Goal: Task Accomplishment & Management: Manage account settings

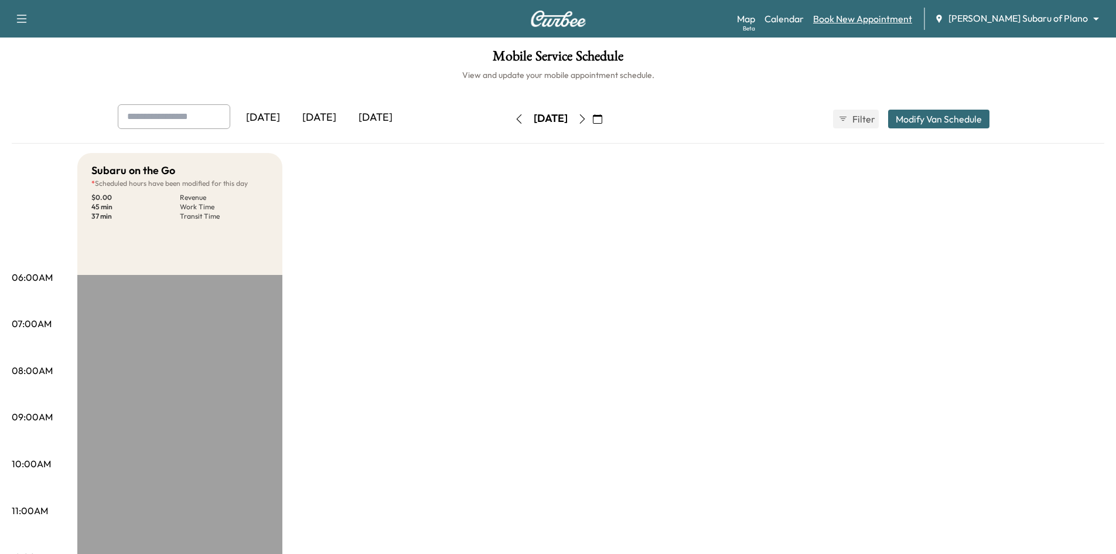
click at [904, 18] on link "Book New Appointment" at bounding box center [862, 19] width 99 height 14
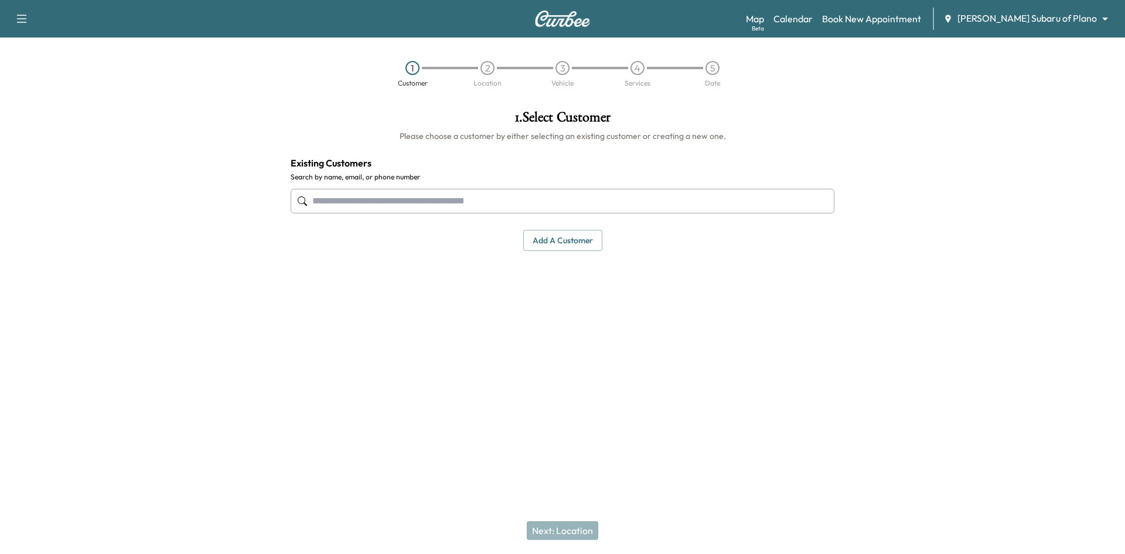
click at [643, 206] on input "text" at bounding box center [563, 201] width 544 height 25
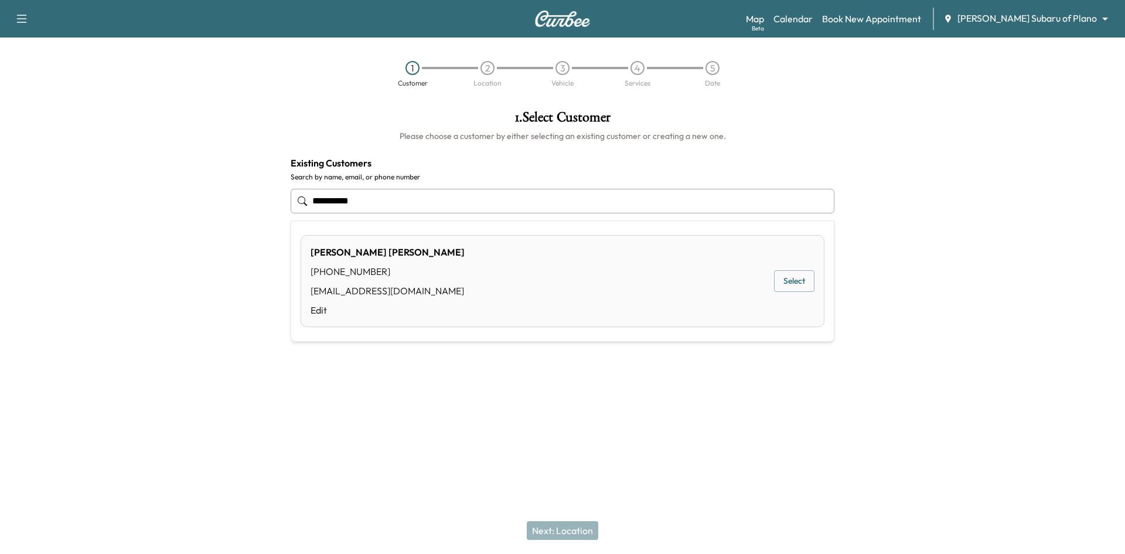
click at [787, 287] on button "Select" at bounding box center [794, 281] width 40 height 22
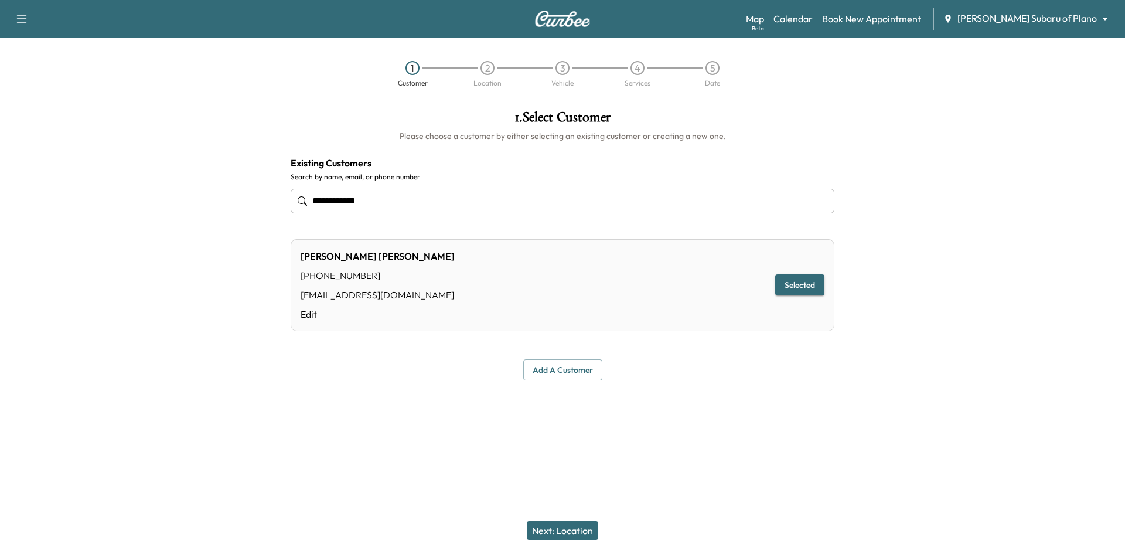
type input "**********"
drag, startPoint x: 571, startPoint y: 532, endPoint x: 608, endPoint y: 392, distance: 144.9
click at [572, 530] on button "Next: Location" at bounding box center [562, 530] width 71 height 19
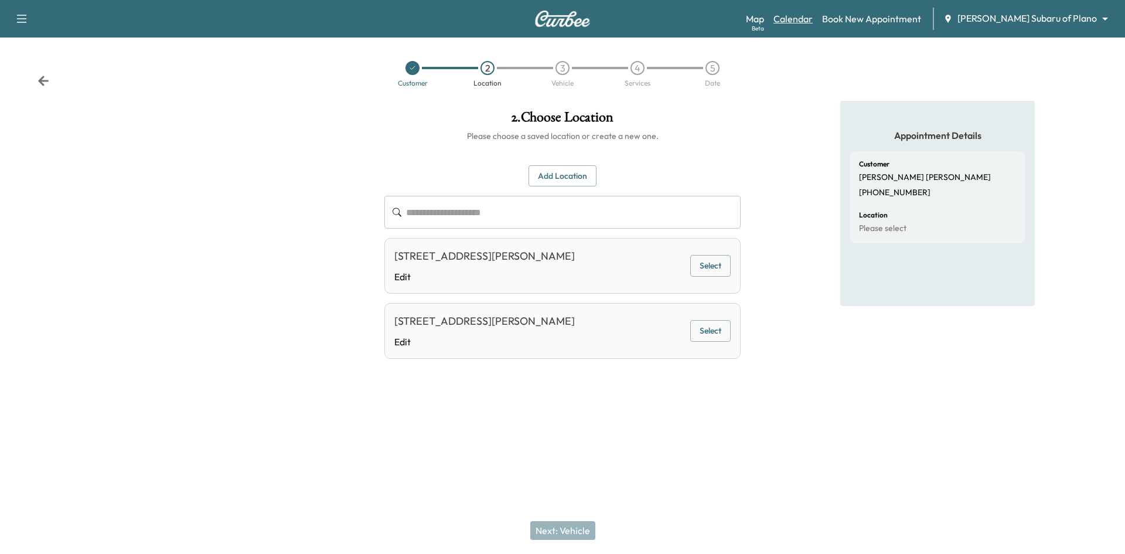
click at [813, 21] on link "Calendar" at bounding box center [792, 19] width 39 height 14
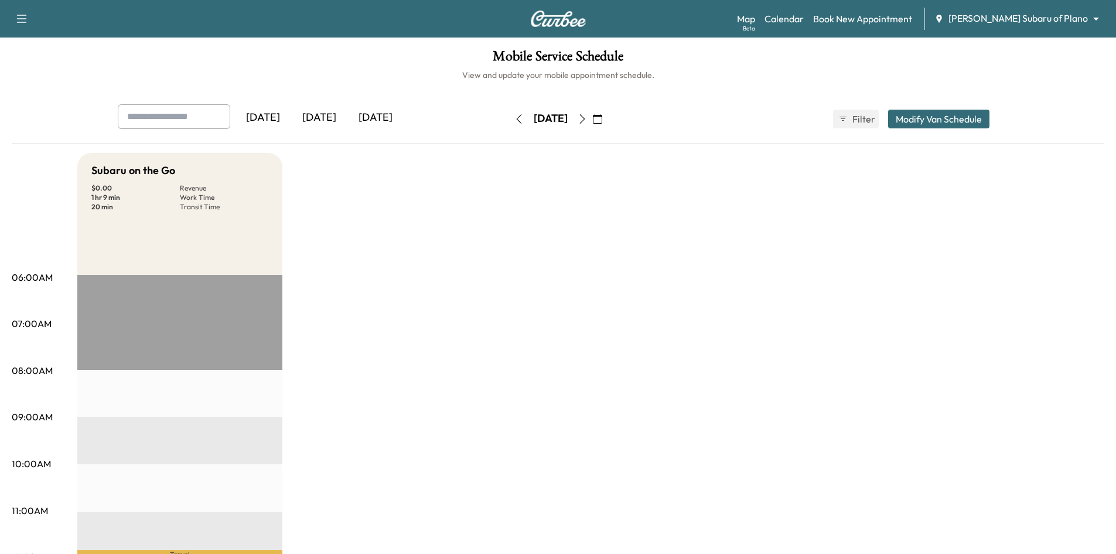
click at [374, 120] on div "[DATE]" at bounding box center [375, 117] width 56 height 27
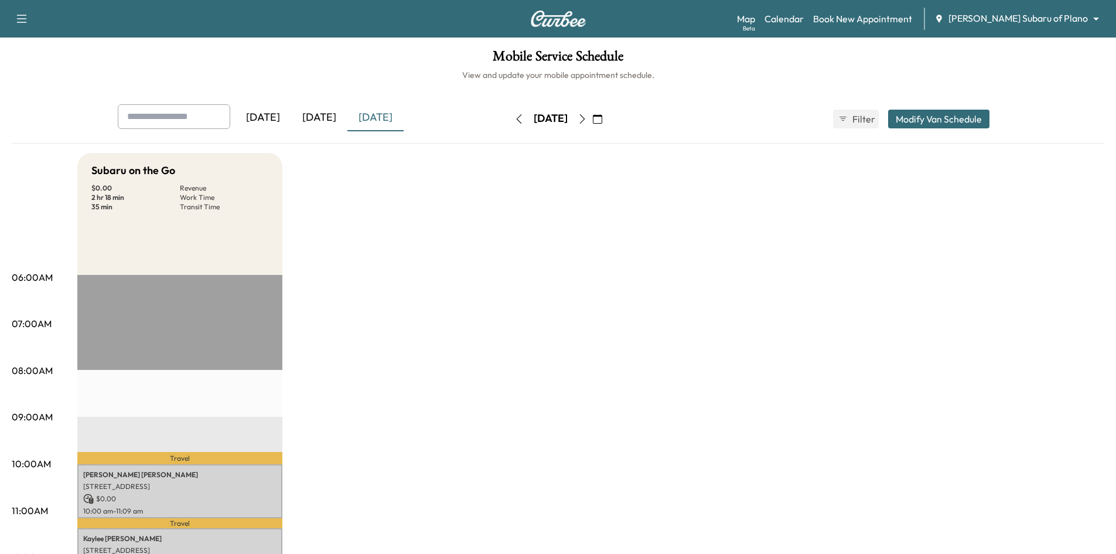
click at [602, 121] on icon "button" at bounding box center [597, 118] width 9 height 9
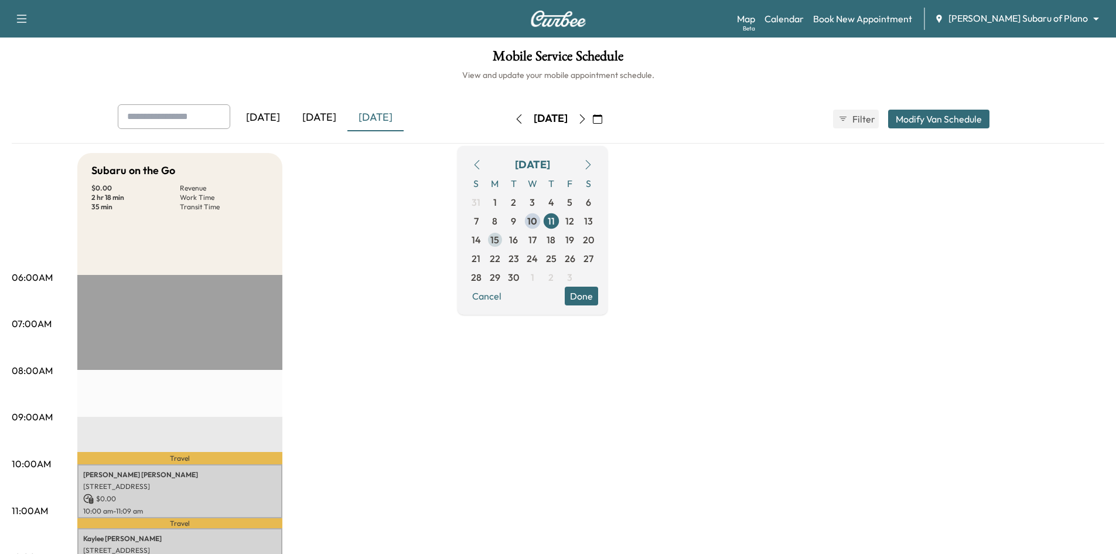
click at [499, 243] on span "15" at bounding box center [494, 240] width 9 height 14
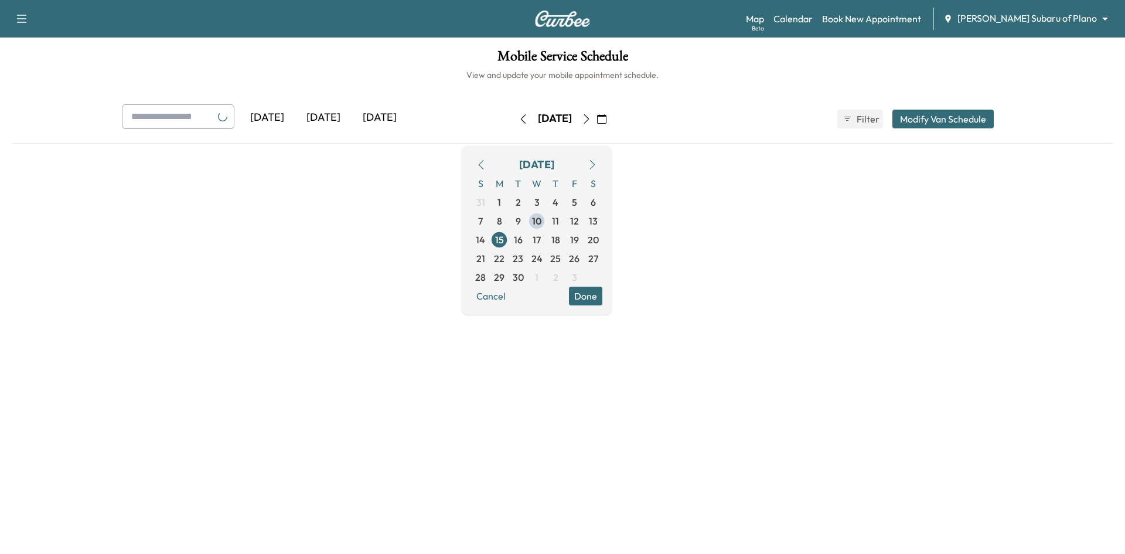
click at [682, 121] on div "Yesterday Today Tomorrow Monday, September 15 September 2025 S M T W T F S 31 1…" at bounding box center [562, 118] width 900 height 29
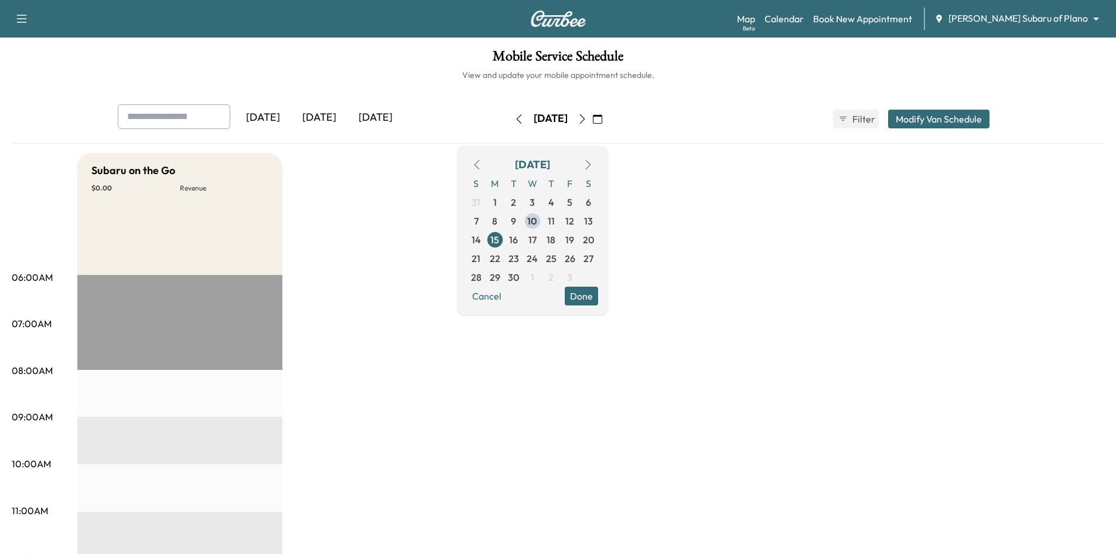
click at [678, 95] on div "Mobile Service Schedule View and update your mobile appointment schedule. Yeste…" at bounding box center [558, 540] width 1116 height 1006
click at [598, 301] on button "Done" at bounding box center [581, 295] width 33 height 19
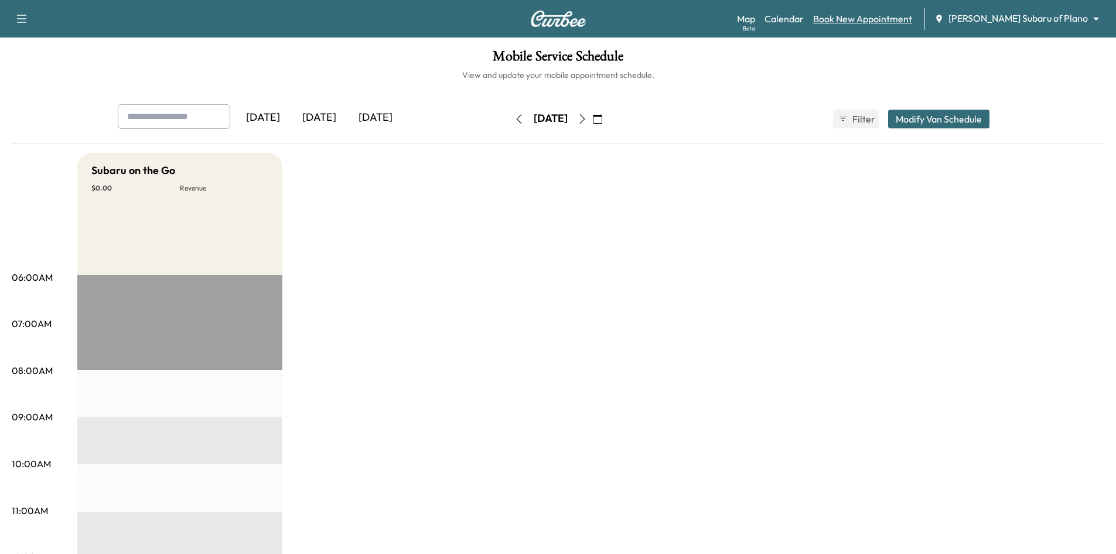
click at [898, 18] on link "Book New Appointment" at bounding box center [862, 19] width 99 height 14
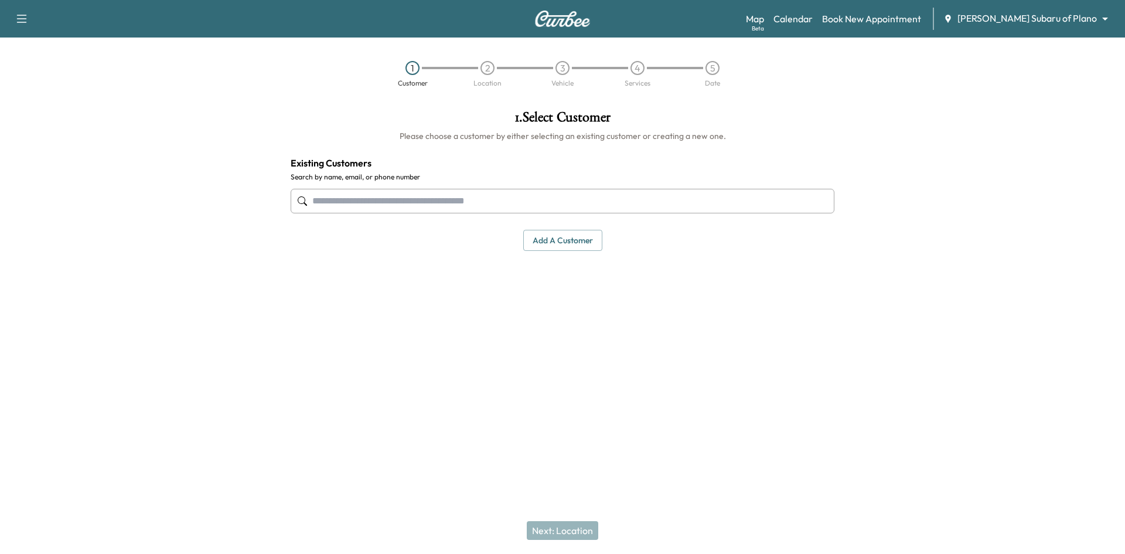
drag, startPoint x: 582, startPoint y: 186, endPoint x: 580, endPoint y: 194, distance: 7.8
click at [581, 192] on div at bounding box center [563, 201] width 544 height 39
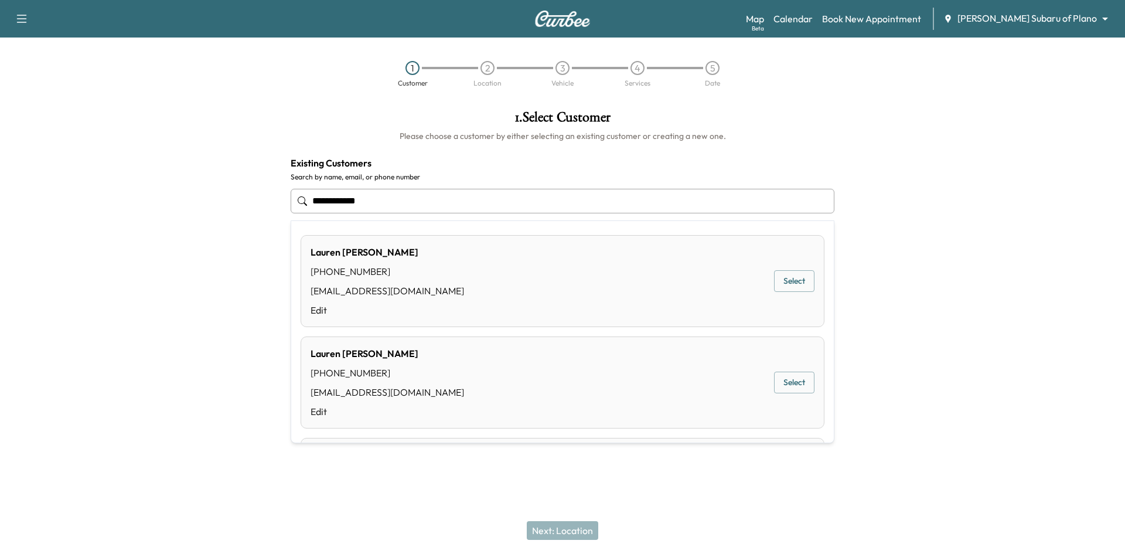
click at [775, 282] on button "Select" at bounding box center [794, 281] width 40 height 22
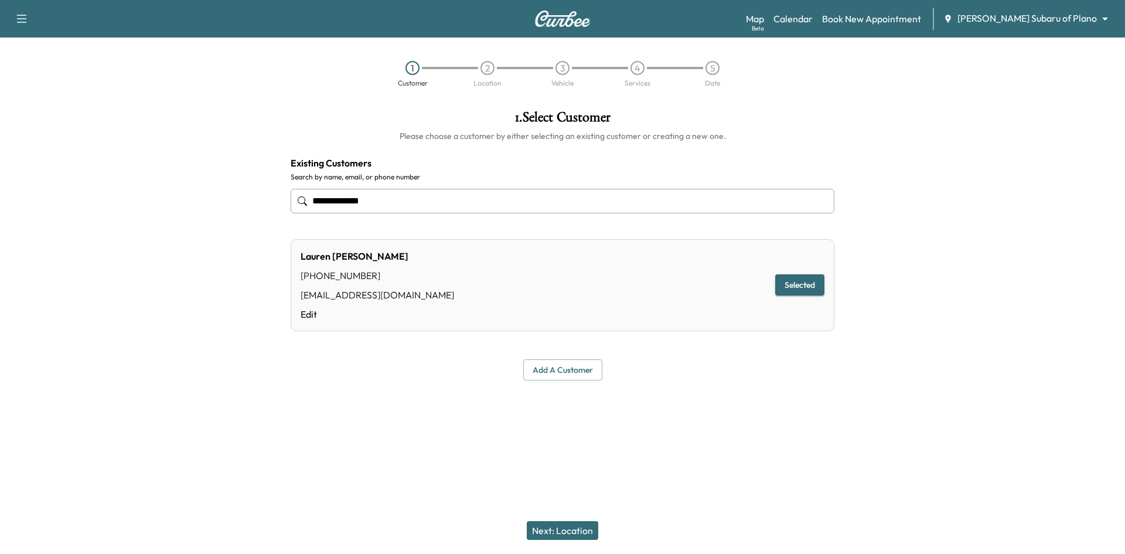
type input "**********"
click at [565, 534] on button "Next: Location" at bounding box center [562, 530] width 71 height 19
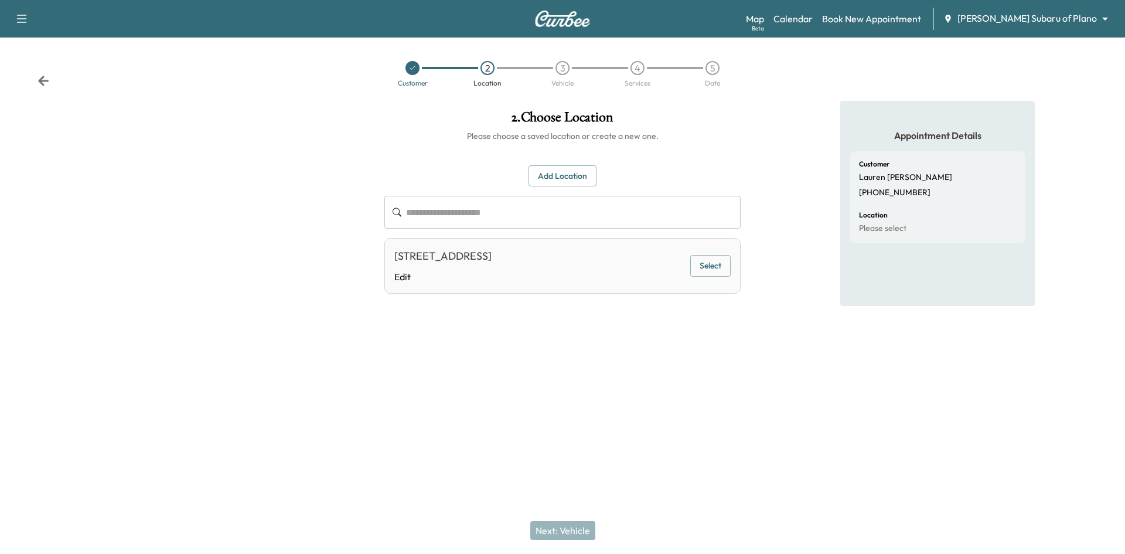
click at [709, 268] on button "Select" at bounding box center [710, 266] width 40 height 22
click at [555, 538] on button "Next: Vehicle" at bounding box center [562, 530] width 65 height 19
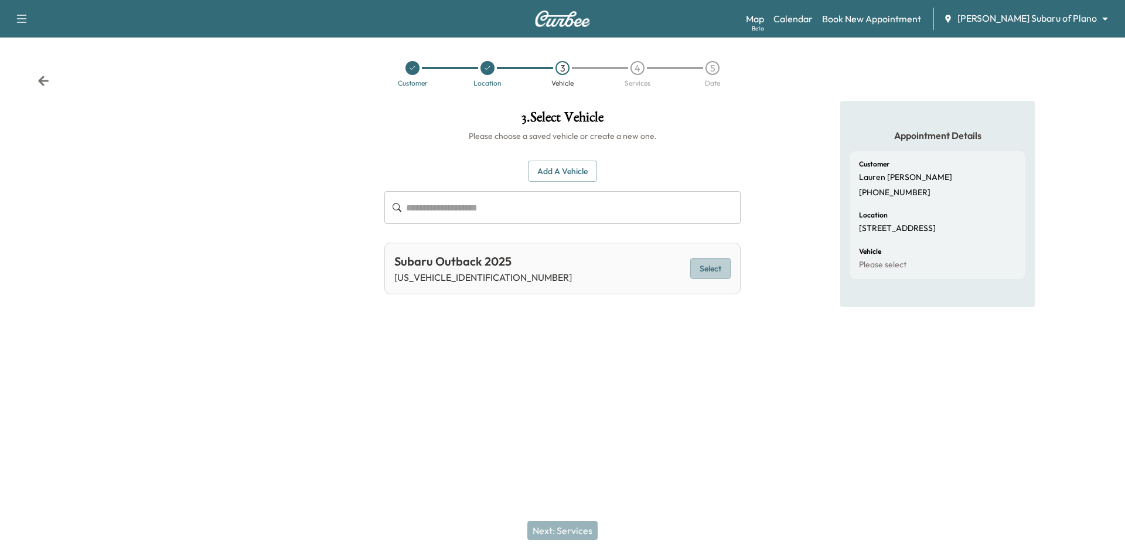
click at [711, 267] on button "Select" at bounding box center [710, 269] width 40 height 22
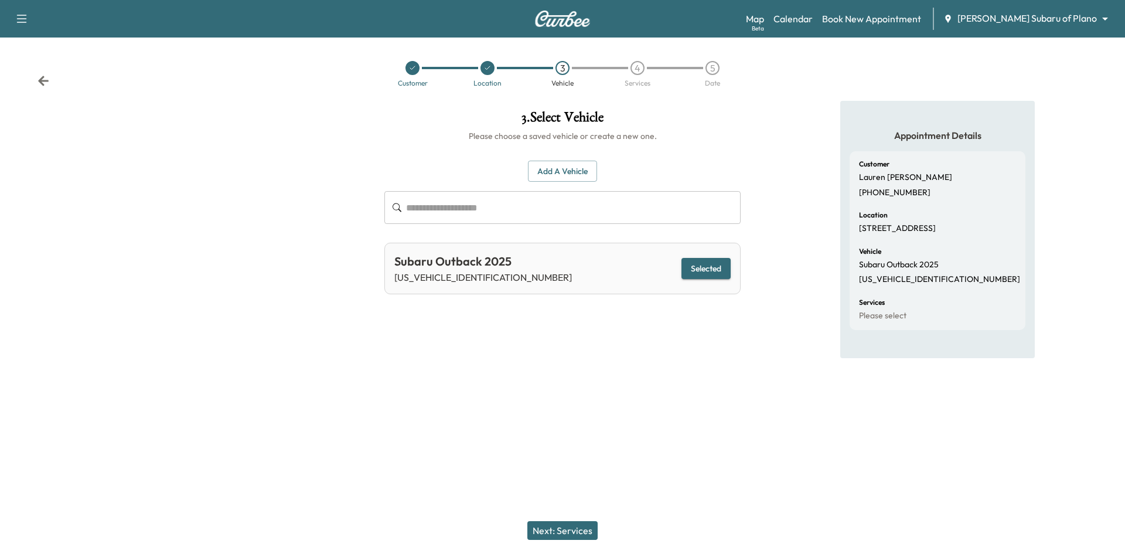
click at [572, 534] on button "Next: Services" at bounding box center [562, 530] width 70 height 19
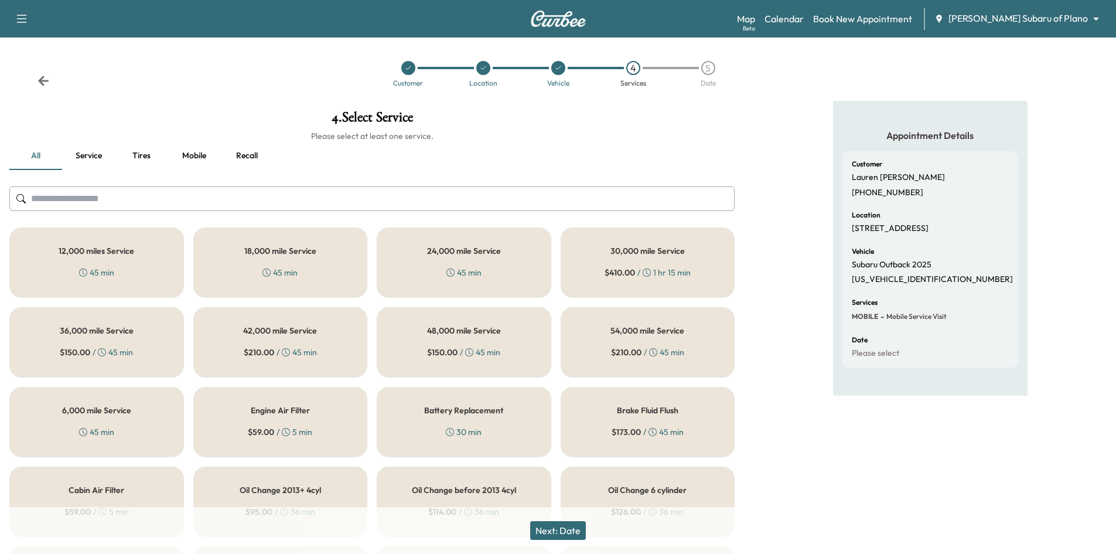
click at [128, 281] on div "12,000 miles Service 45 min" at bounding box center [96, 262] width 175 height 70
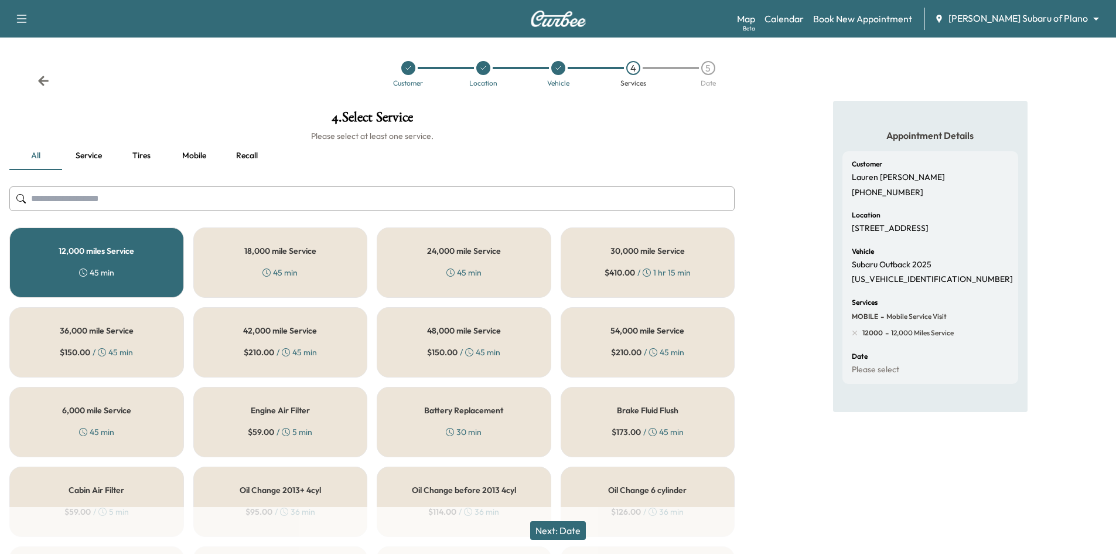
click at [245, 156] on button "Recall" at bounding box center [246, 156] width 53 height 28
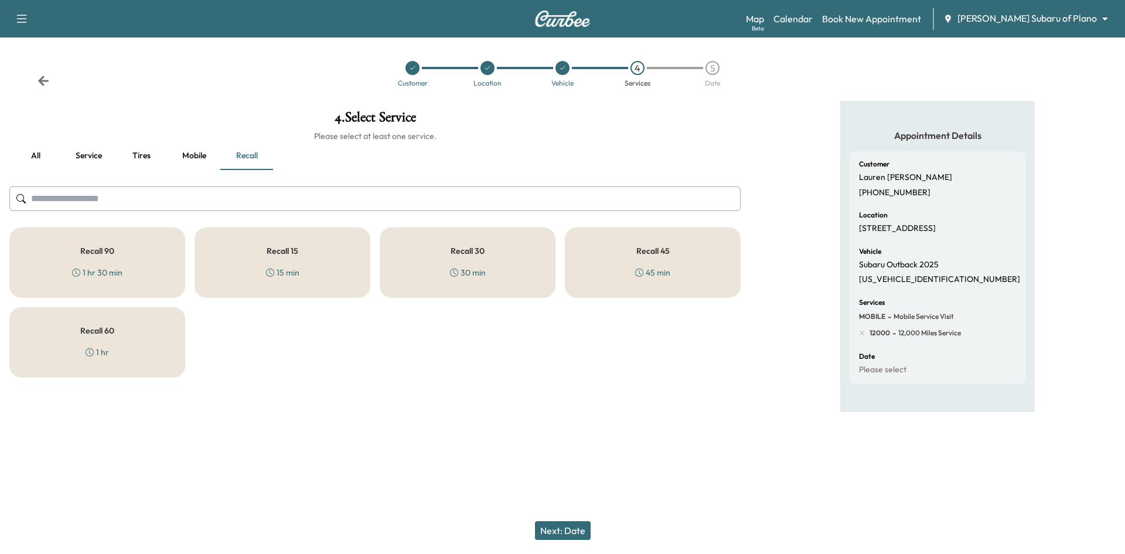
click at [490, 258] on div "Recall 30 30 min" at bounding box center [468, 262] width 176 height 70
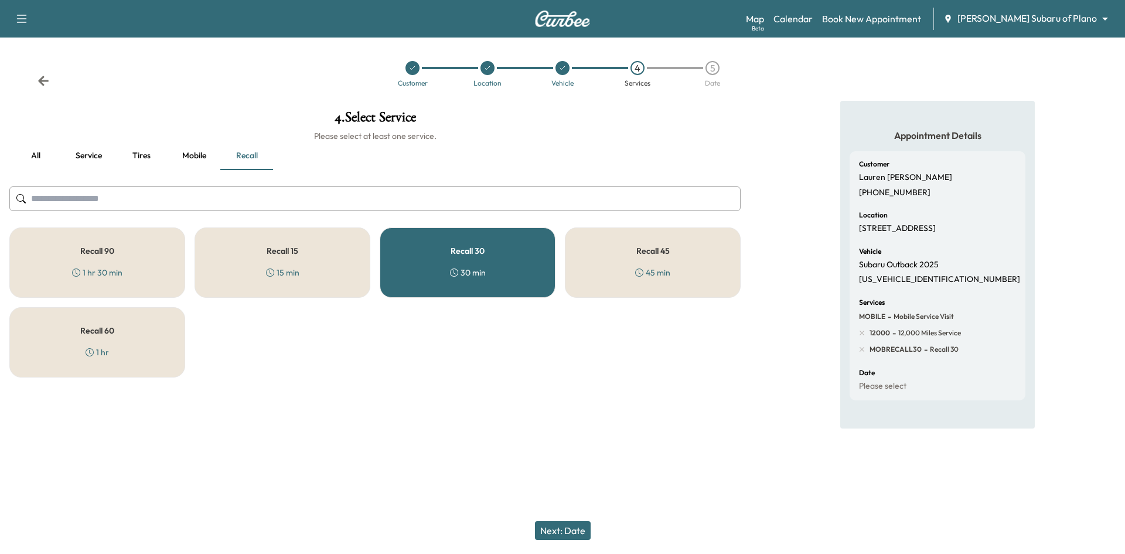
click at [551, 527] on button "Next: Date" at bounding box center [563, 530] width 56 height 19
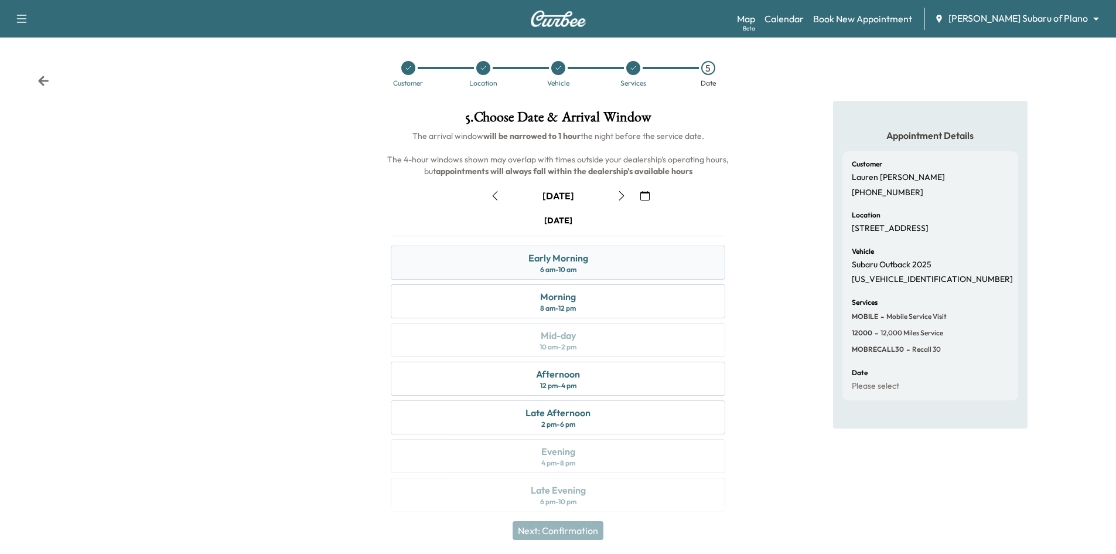
click at [550, 267] on div "6 am - 10 am" at bounding box center [558, 269] width 36 height 9
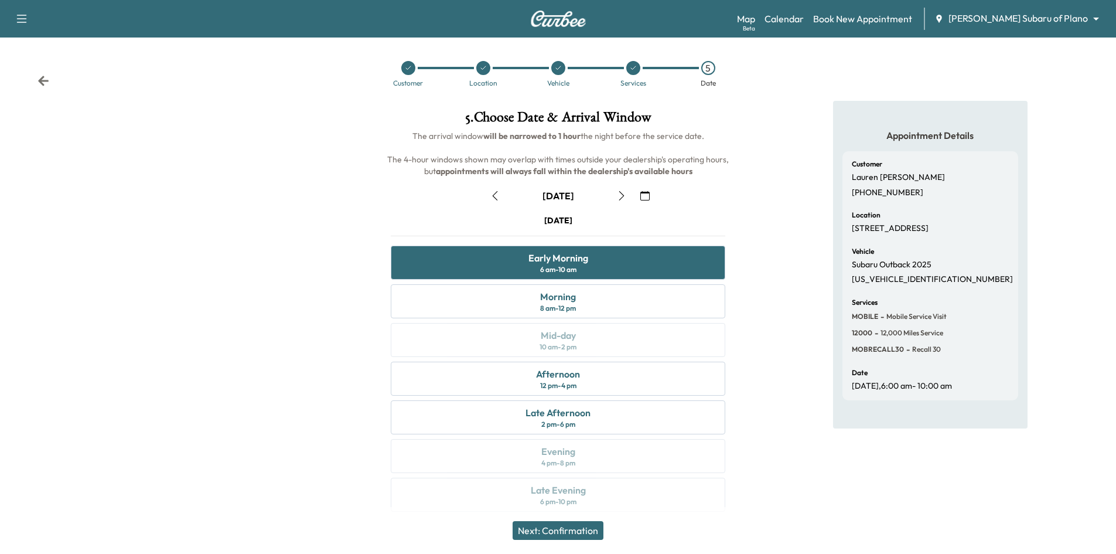
click at [564, 535] on button "Next: Confirmation" at bounding box center [558, 530] width 91 height 19
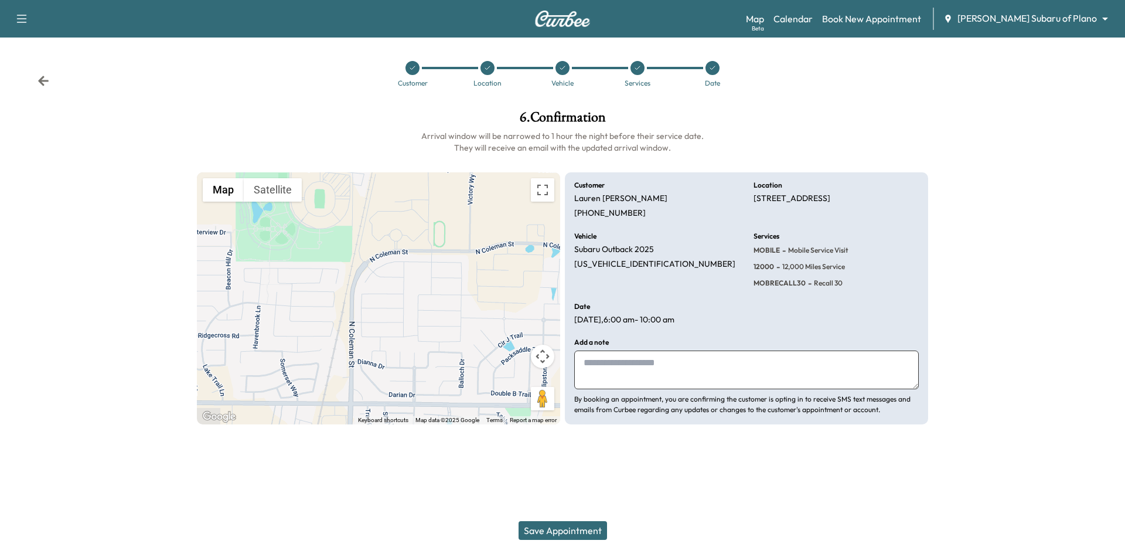
click at [573, 537] on button "Save Appointment" at bounding box center [562, 530] width 88 height 19
click at [712, 75] on div "Date" at bounding box center [712, 74] width 75 height 26
click at [712, 70] on icon at bounding box center [712, 67] width 7 height 7
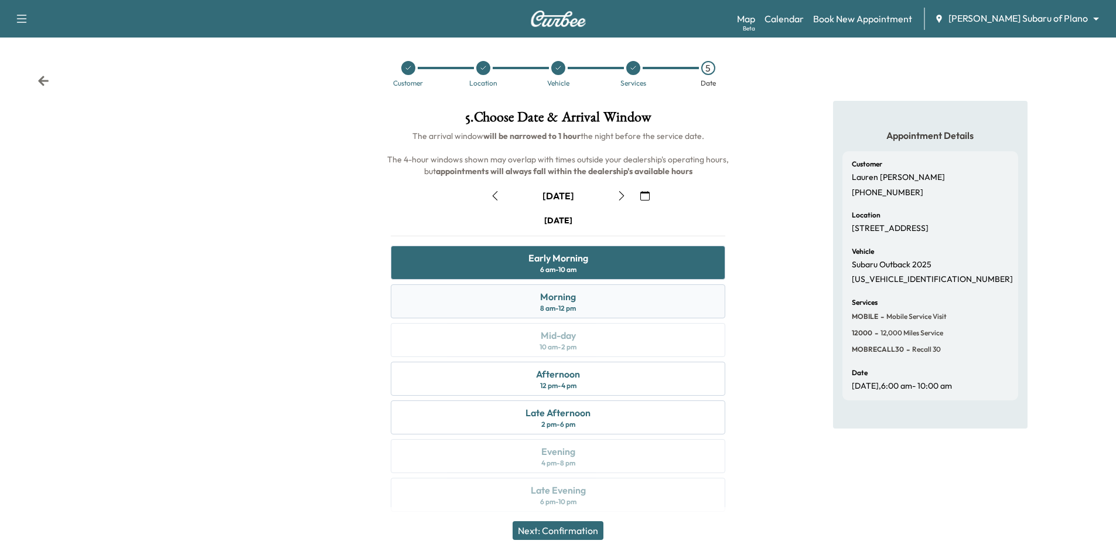
drag, startPoint x: 577, startPoint y: 295, endPoint x: 576, endPoint y: 301, distance: 5.9
click at [577, 296] on div "Morning 8 am - 12 pm" at bounding box center [558, 301] width 334 height 34
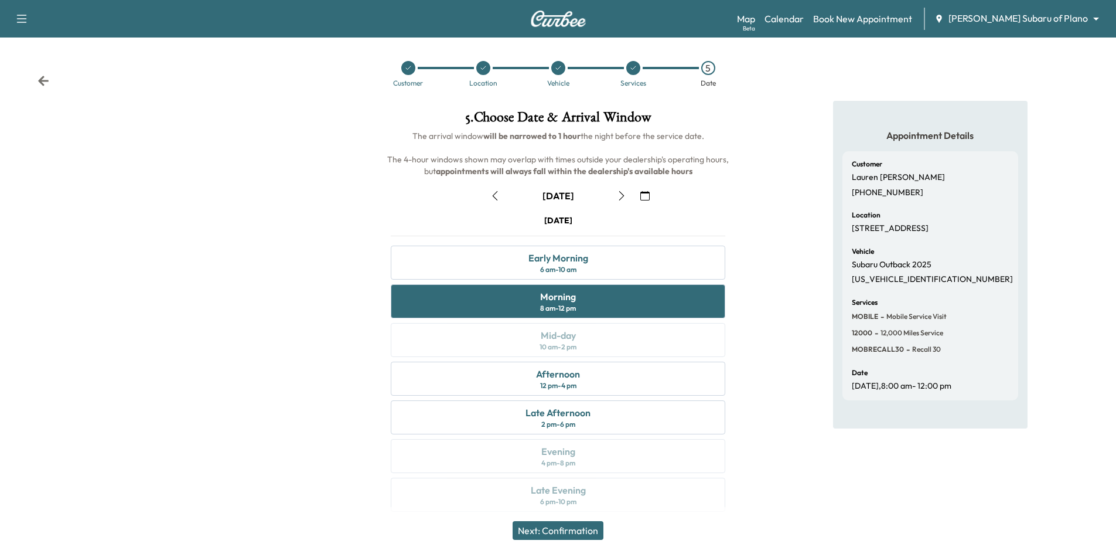
click at [544, 533] on button "Next: Confirmation" at bounding box center [558, 530] width 91 height 19
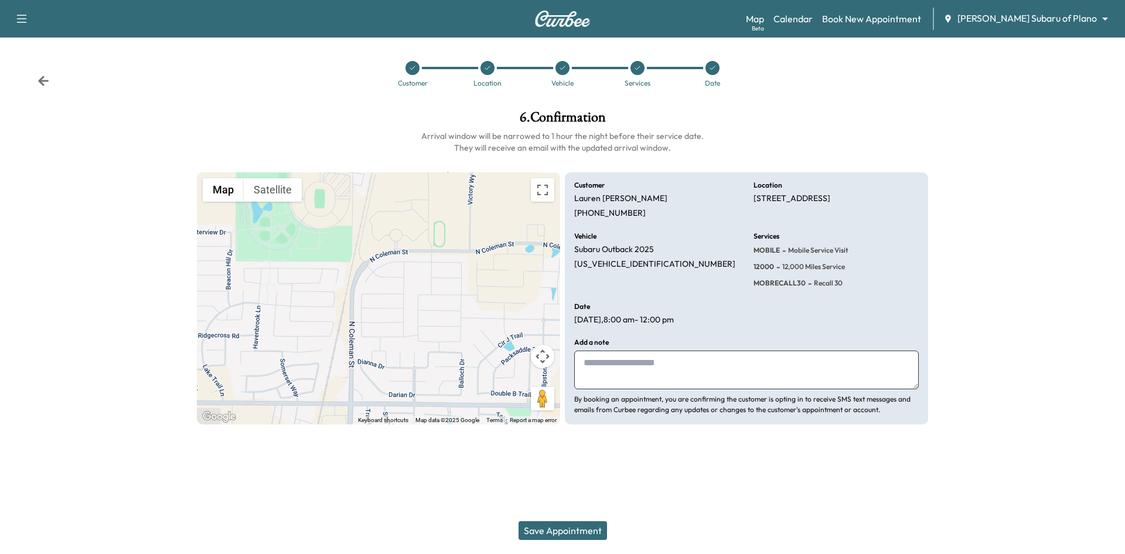
click at [545, 531] on button "Save Appointment" at bounding box center [562, 530] width 88 height 19
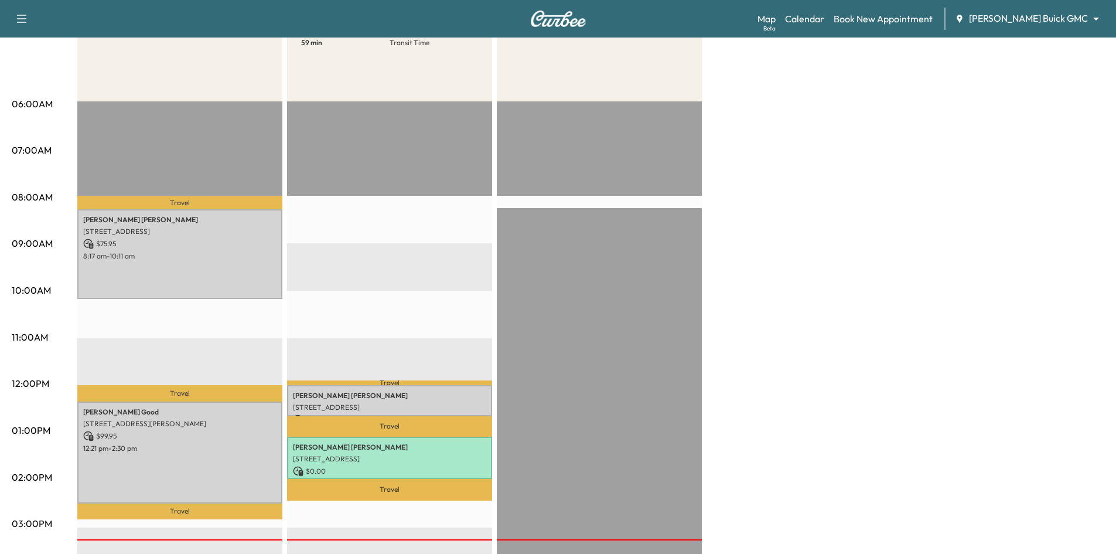
scroll to position [234, 0]
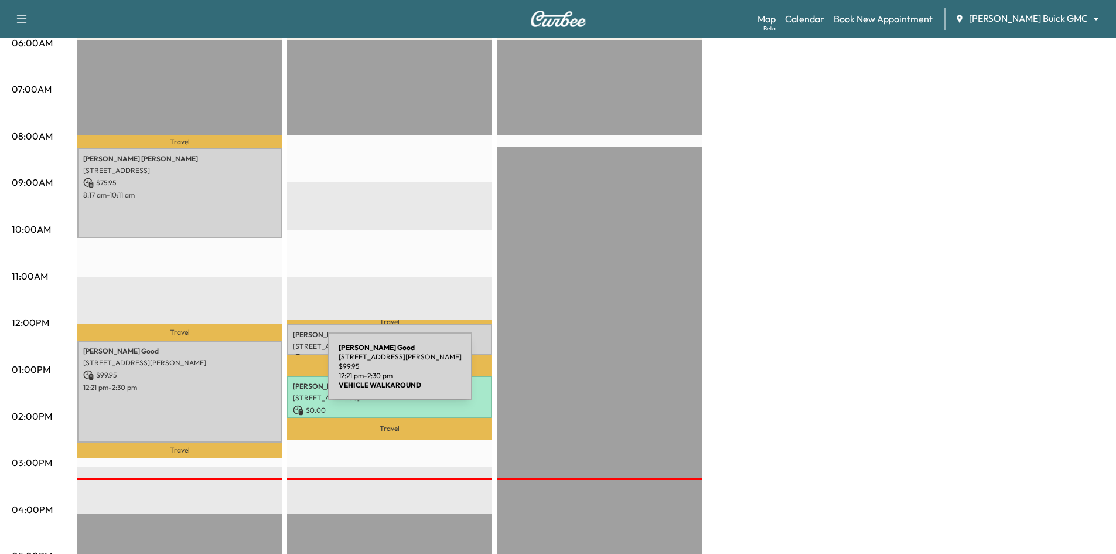
click at [240, 373] on p "$ 99.95" at bounding box center [179, 375] width 193 height 11
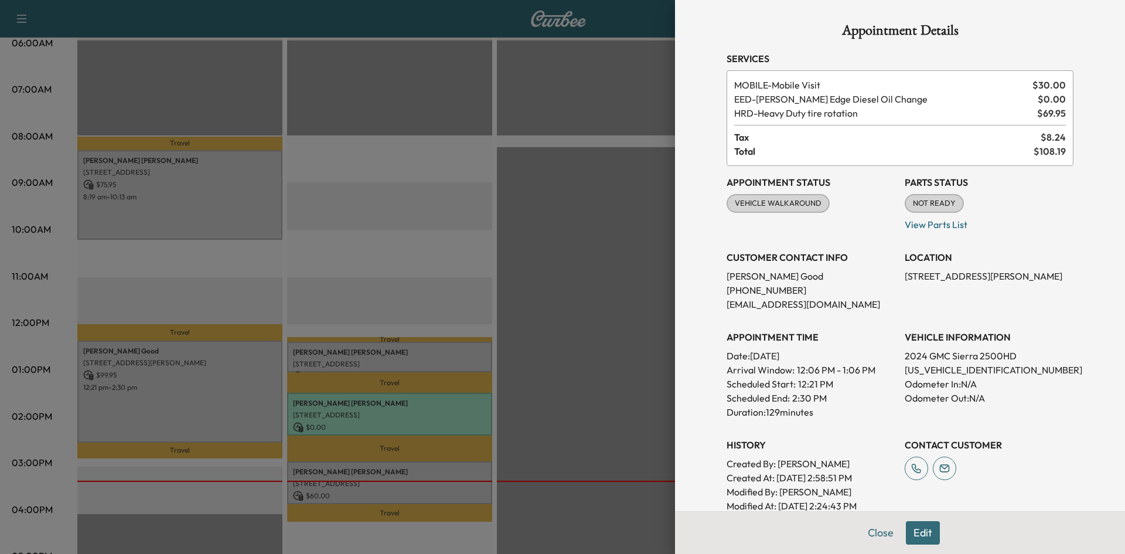
click at [569, 232] on div at bounding box center [562, 277] width 1125 height 554
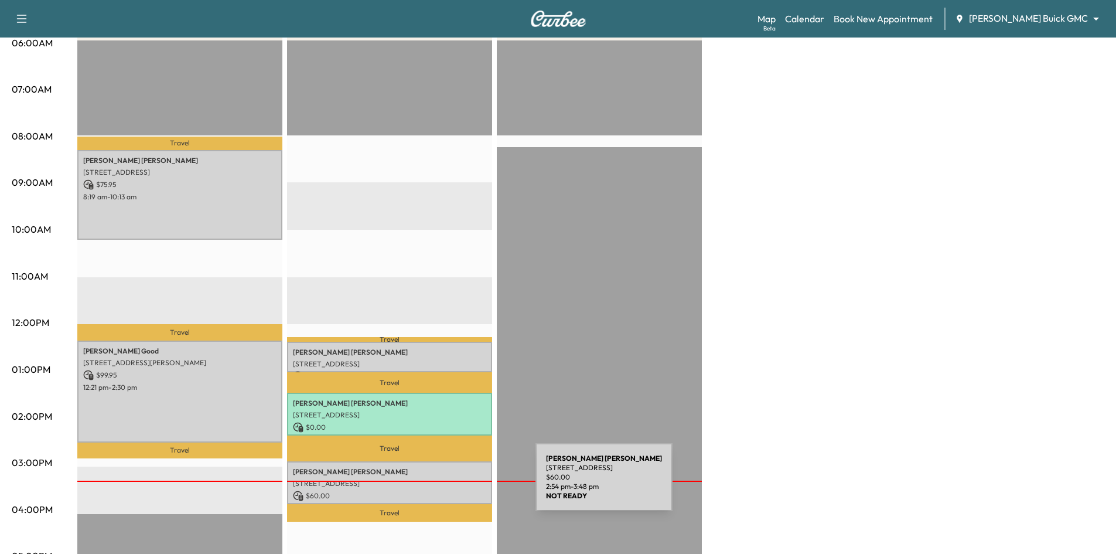
click at [448, 484] on div "[PERSON_NAME] [STREET_ADDRESS] $ 60.00 2:54 pm - 3:48 pm" at bounding box center [389, 482] width 205 height 43
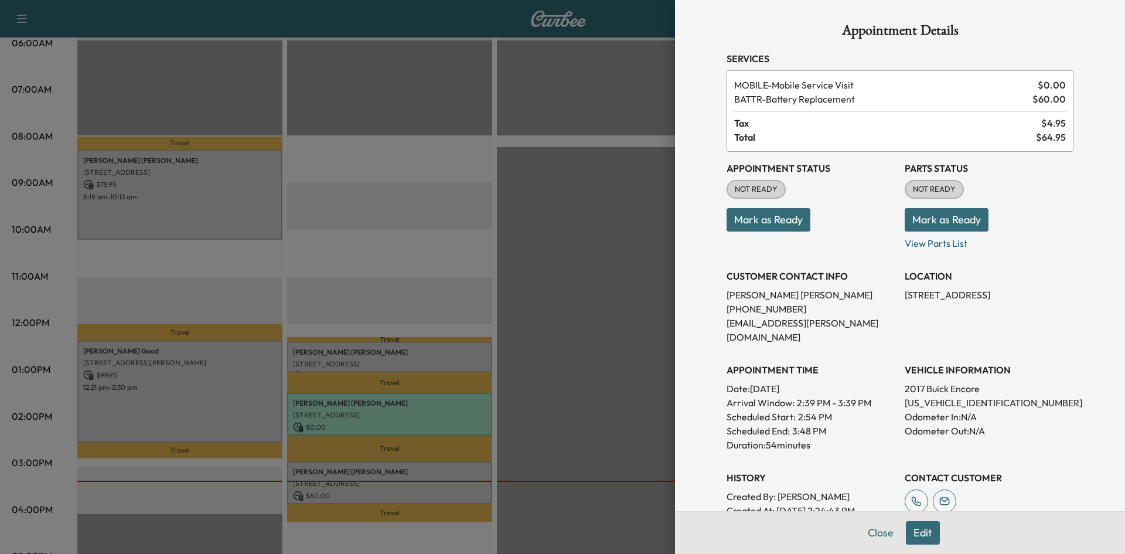
click at [632, 370] on div at bounding box center [562, 277] width 1125 height 554
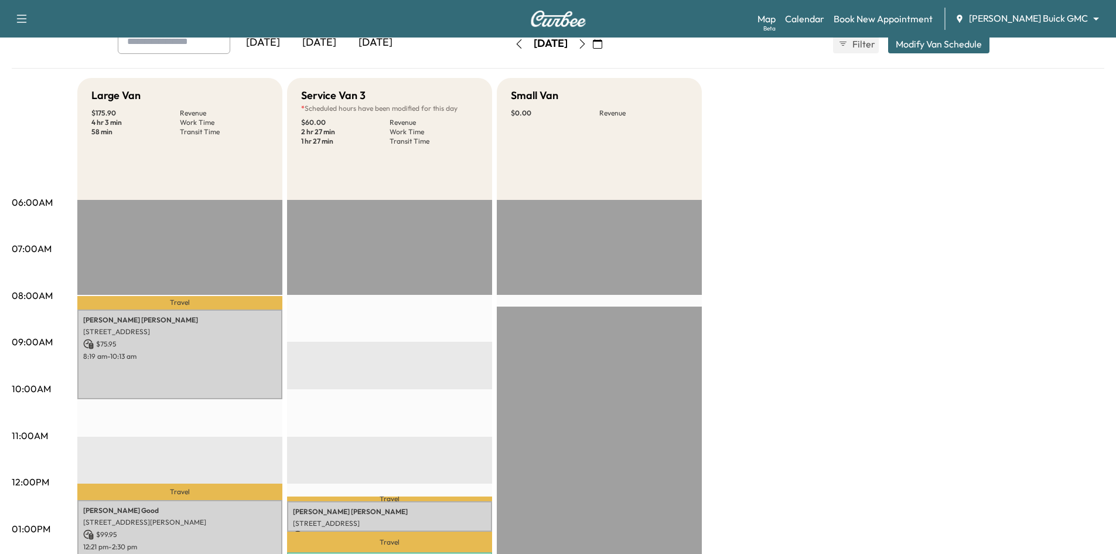
scroll to position [0, 0]
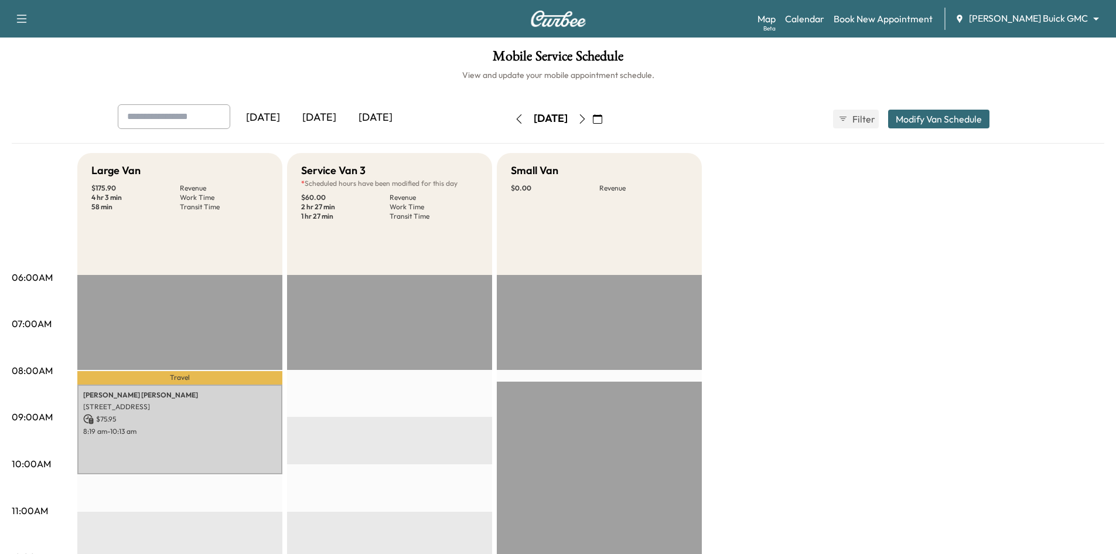
click at [587, 120] on icon "button" at bounding box center [582, 118] width 9 height 9
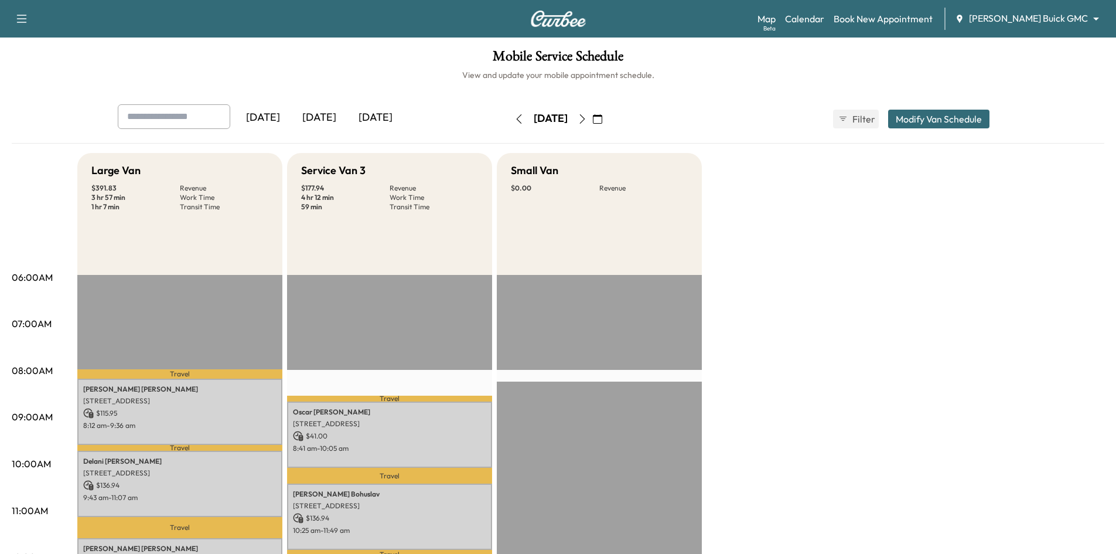
click at [587, 120] on icon "button" at bounding box center [582, 118] width 9 height 9
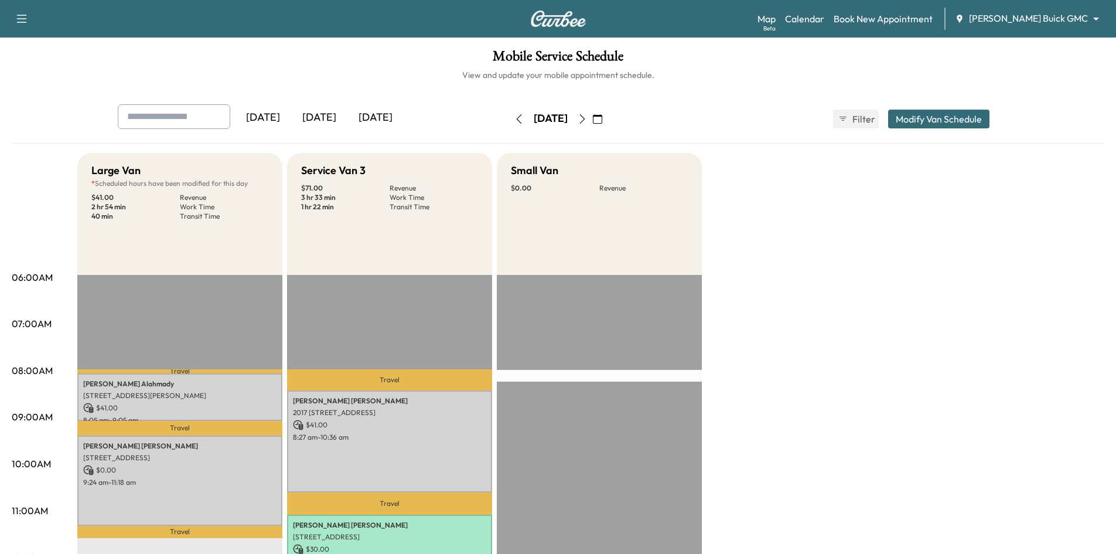
click at [329, 117] on div "[DATE]" at bounding box center [319, 117] width 56 height 27
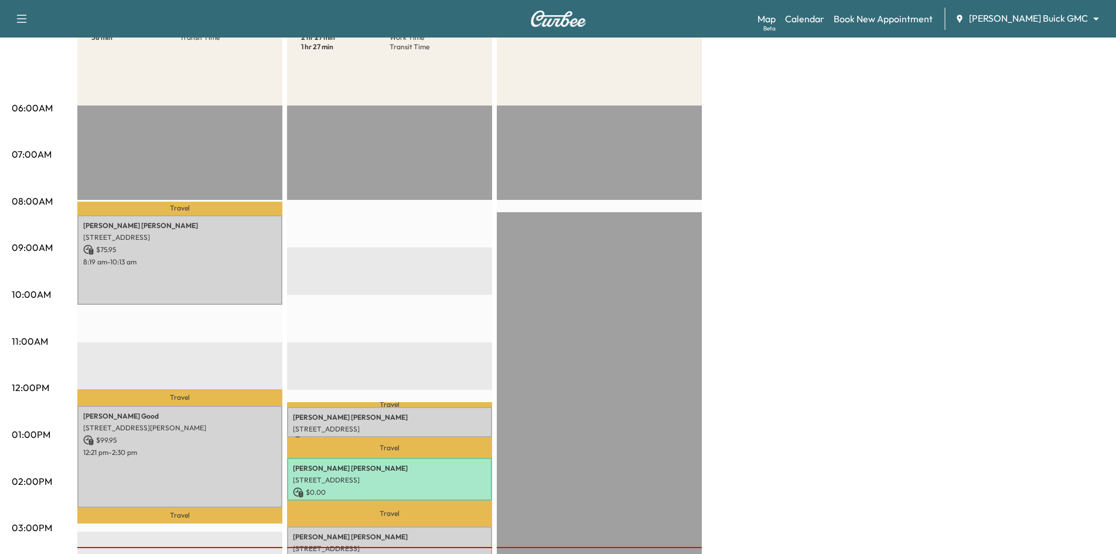
scroll to position [234, 0]
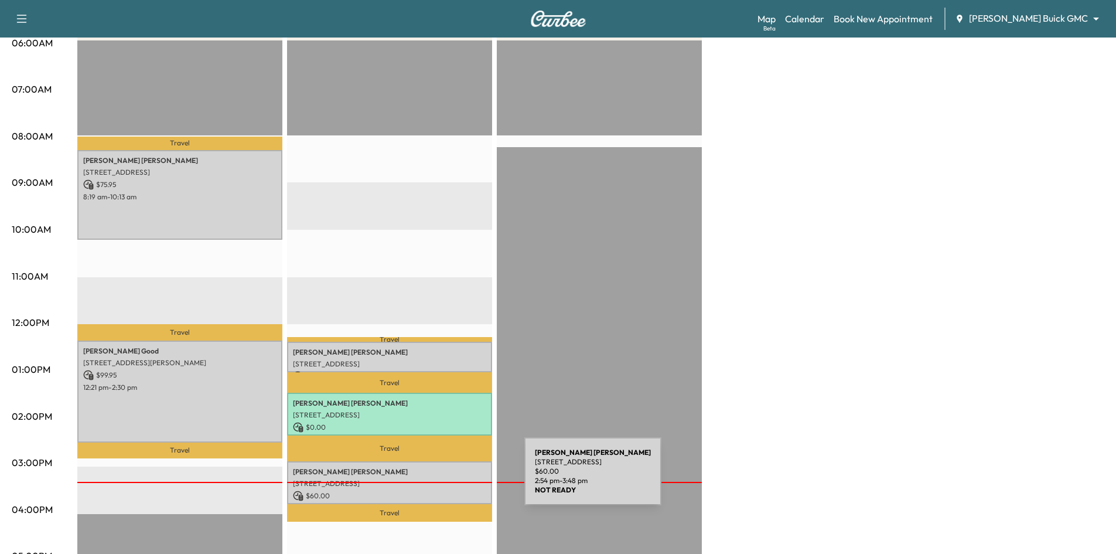
click at [436, 479] on p "[STREET_ADDRESS]" at bounding box center [389, 483] width 193 height 9
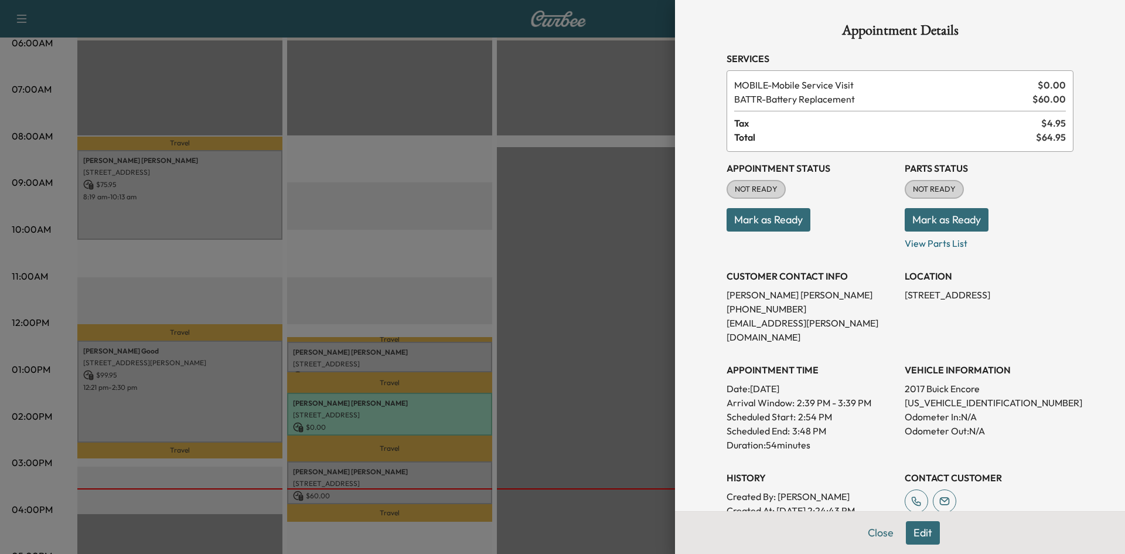
drag, startPoint x: 456, startPoint y: 170, endPoint x: 521, endPoint y: 196, distance: 69.6
click at [460, 170] on div at bounding box center [562, 277] width 1125 height 554
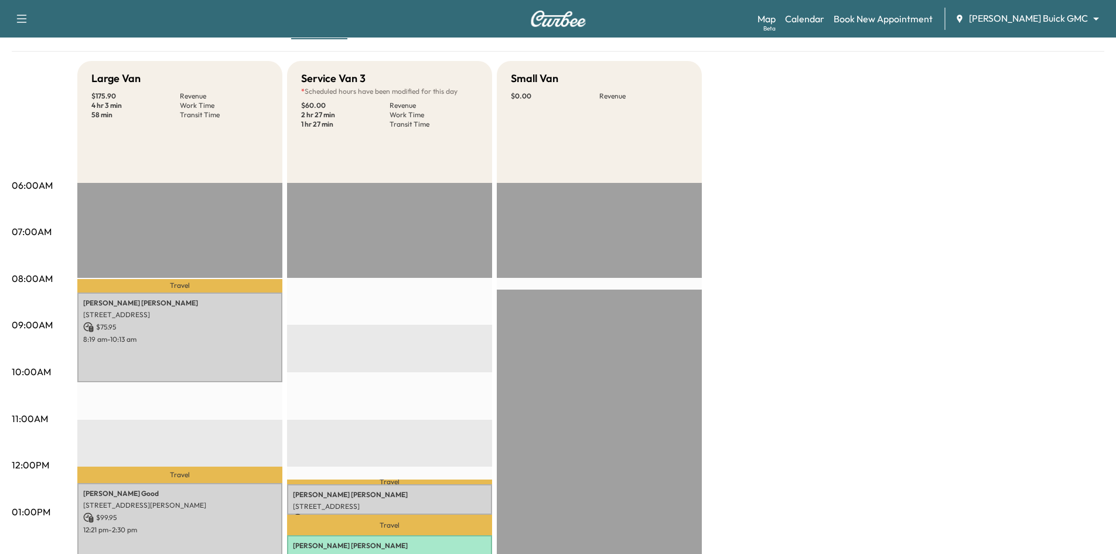
scroll to position [0, 0]
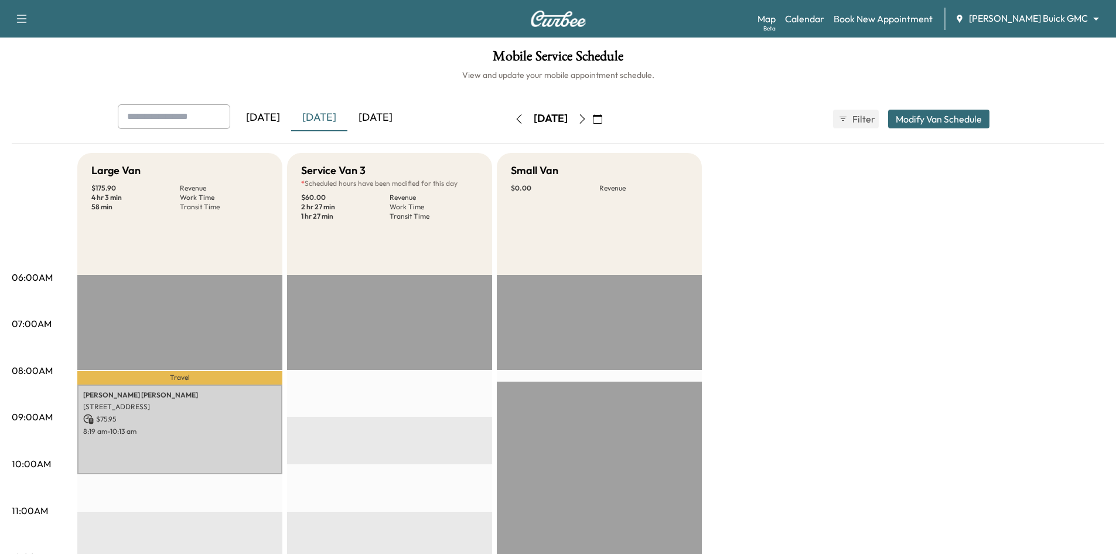
click at [388, 121] on div "[DATE]" at bounding box center [375, 117] width 56 height 27
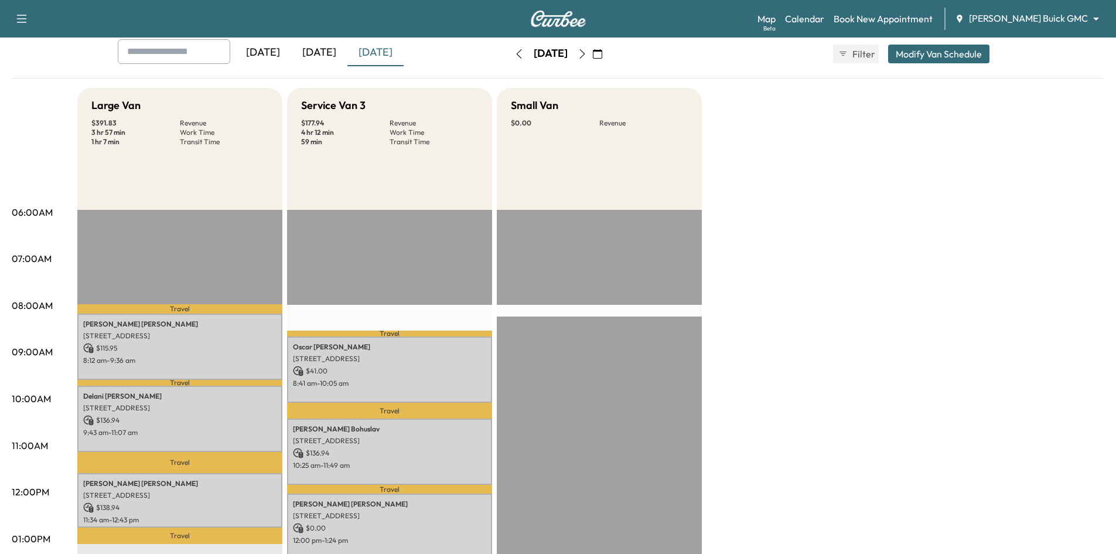
scroll to position [59, 0]
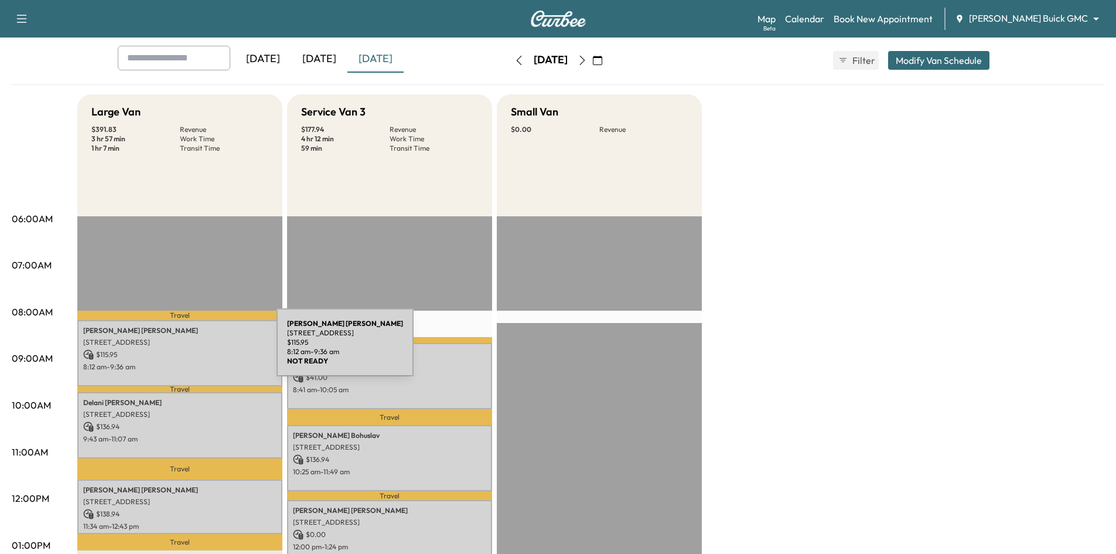
click at [190, 356] on p "$ 115.95" at bounding box center [179, 354] width 193 height 11
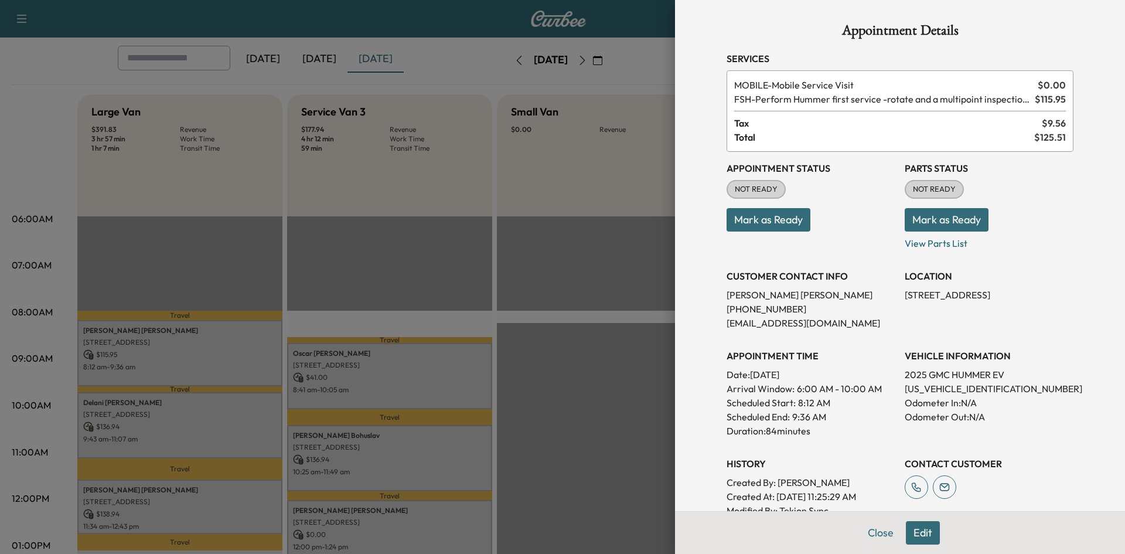
click at [425, 258] on div at bounding box center [562, 277] width 1125 height 554
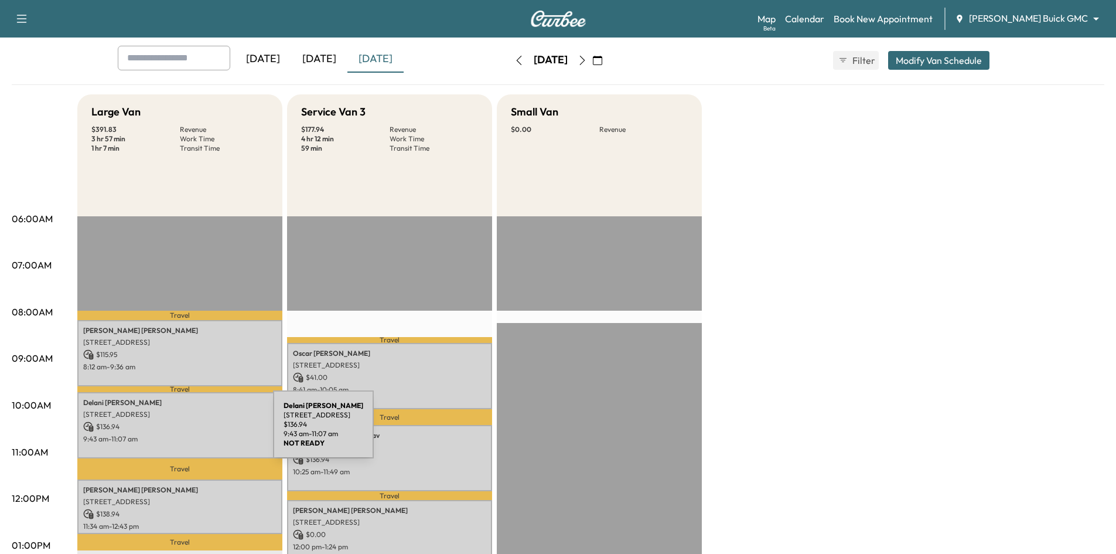
click at [186, 431] on div "[PERSON_NAME] [STREET_ADDRESS] $ 136.94 9:43 am - 11:07 am" at bounding box center [179, 425] width 205 height 66
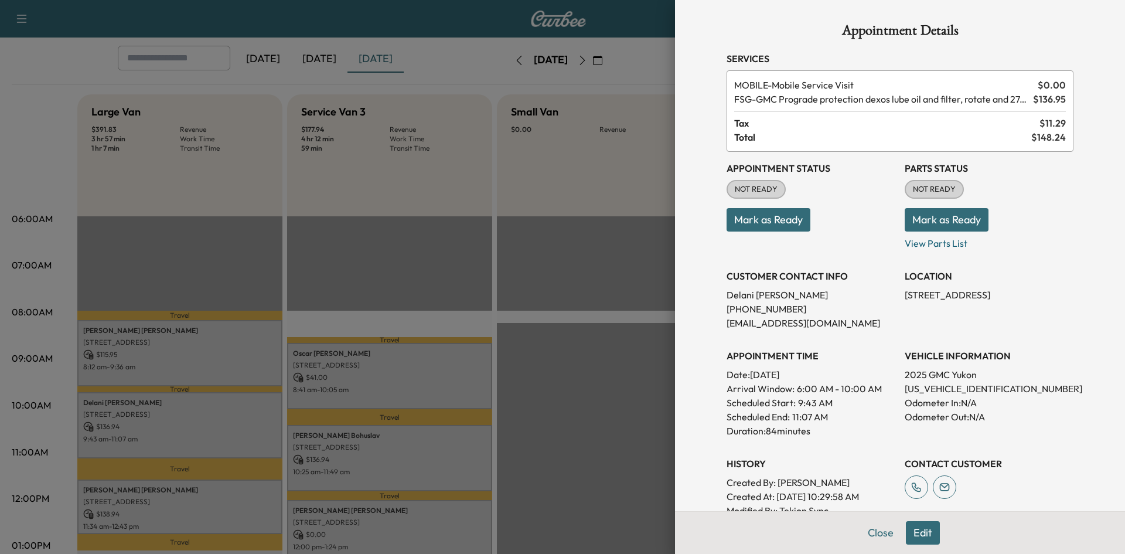
click at [576, 241] on div at bounding box center [562, 277] width 1125 height 554
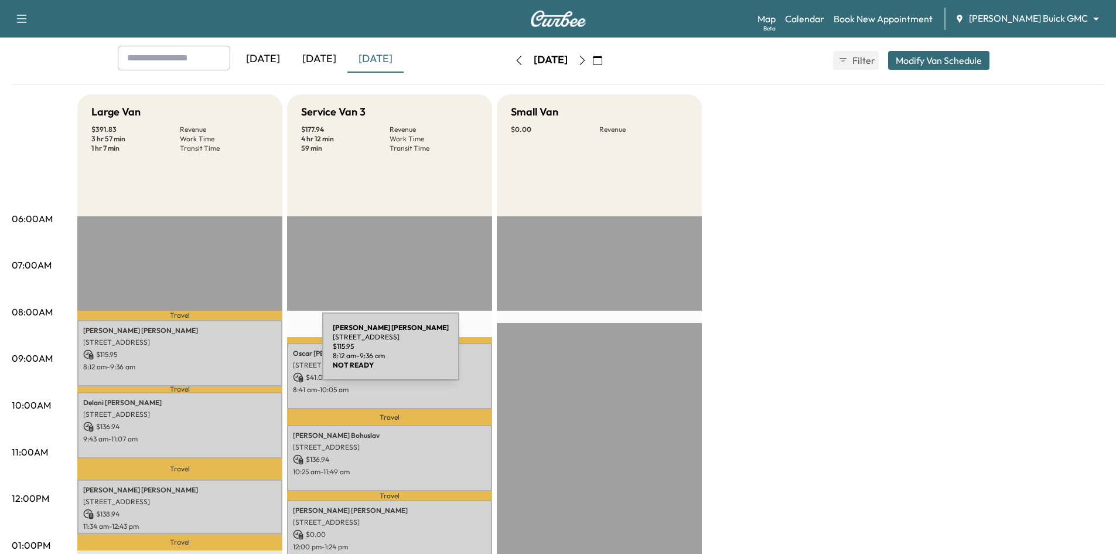
click at [234, 353] on p "$ 115.95" at bounding box center [179, 354] width 193 height 11
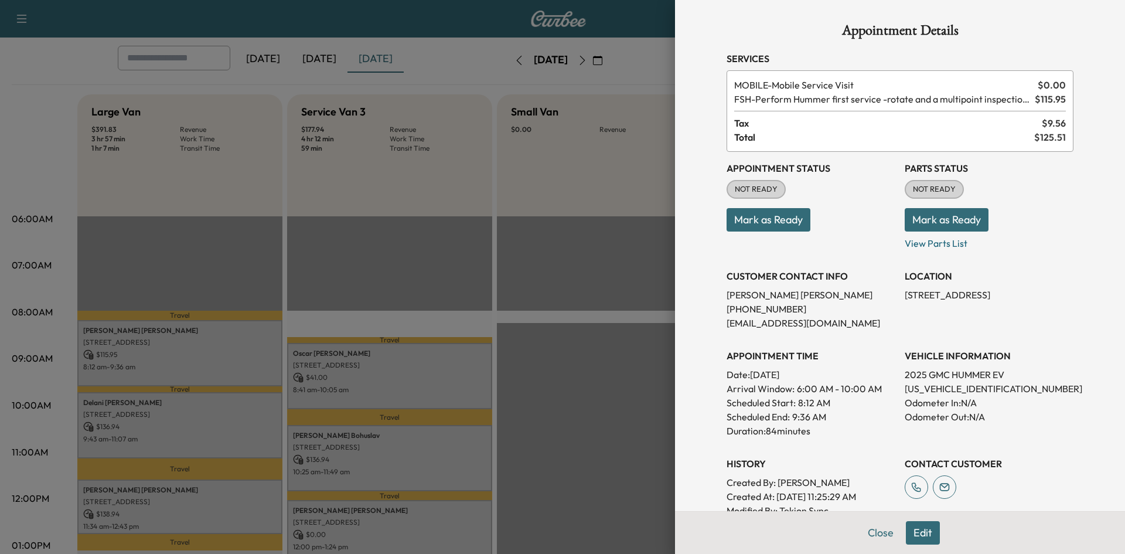
drag, startPoint x: 530, startPoint y: 246, endPoint x: 574, endPoint y: 241, distance: 44.2
click at [531, 245] on div at bounding box center [562, 277] width 1125 height 554
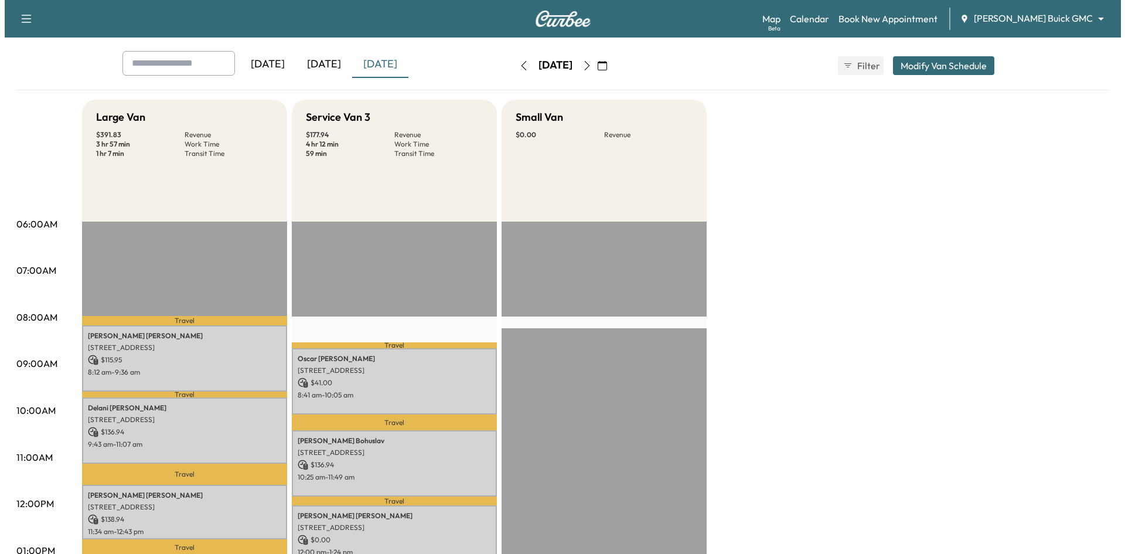
scroll to position [0, 0]
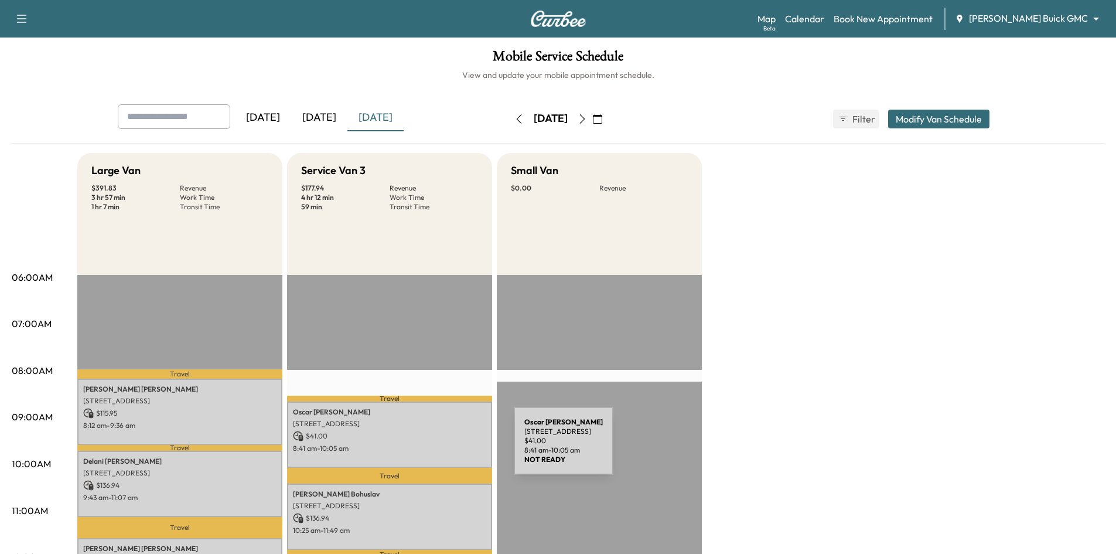
click at [426, 448] on p "8:41 am - 10:05 am" at bounding box center [389, 447] width 193 height 9
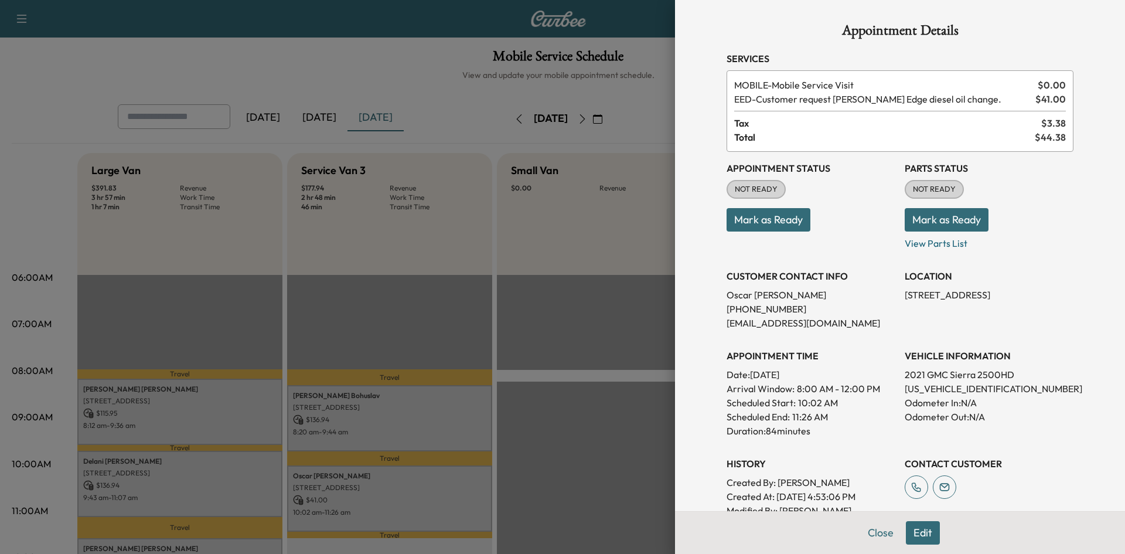
click at [398, 270] on div at bounding box center [562, 277] width 1125 height 554
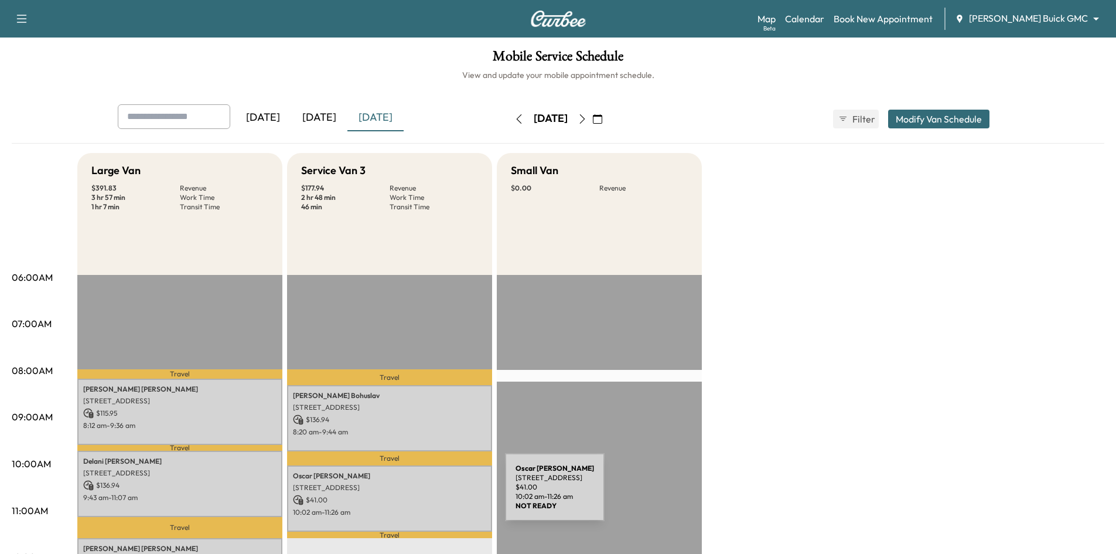
click at [417, 494] on p "$ 41.00" at bounding box center [389, 499] width 193 height 11
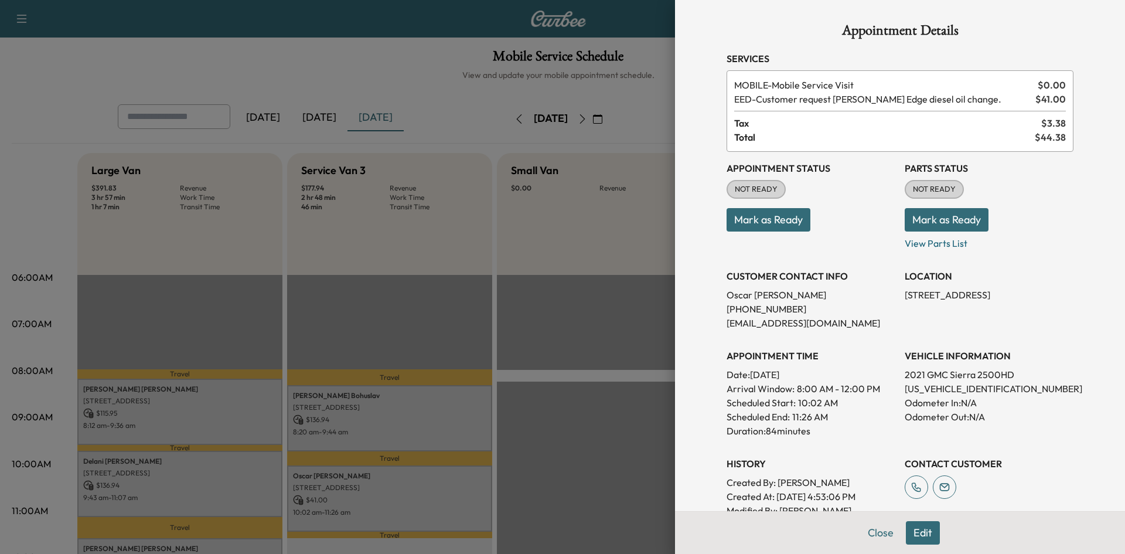
click at [579, 305] on div at bounding box center [562, 277] width 1125 height 554
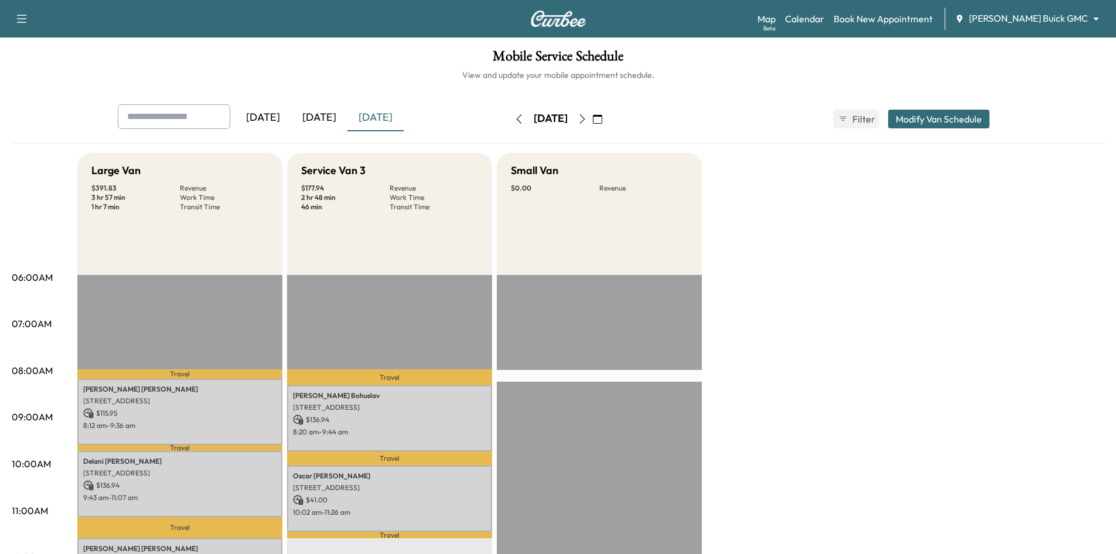
click at [587, 114] on icon "button" at bounding box center [582, 118] width 9 height 9
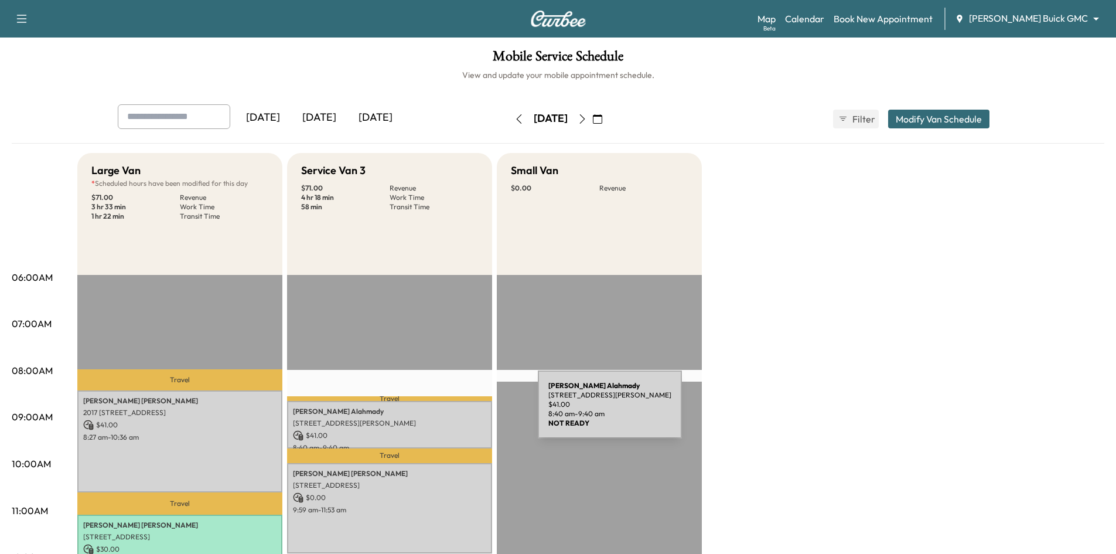
click at [450, 411] on p "[PERSON_NAME]" at bounding box center [389, 411] width 193 height 9
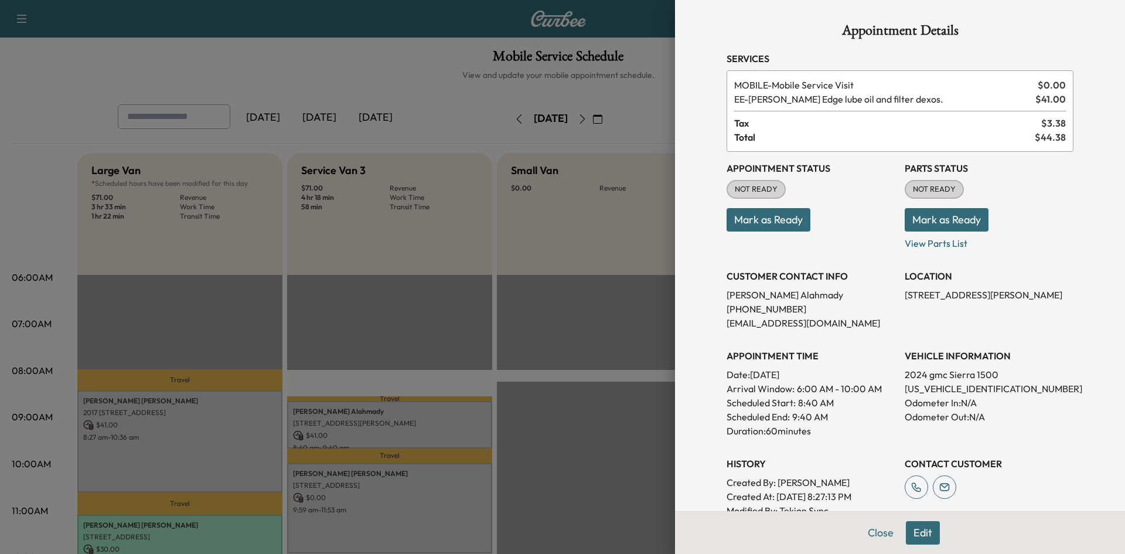
click at [353, 72] on div at bounding box center [562, 277] width 1125 height 554
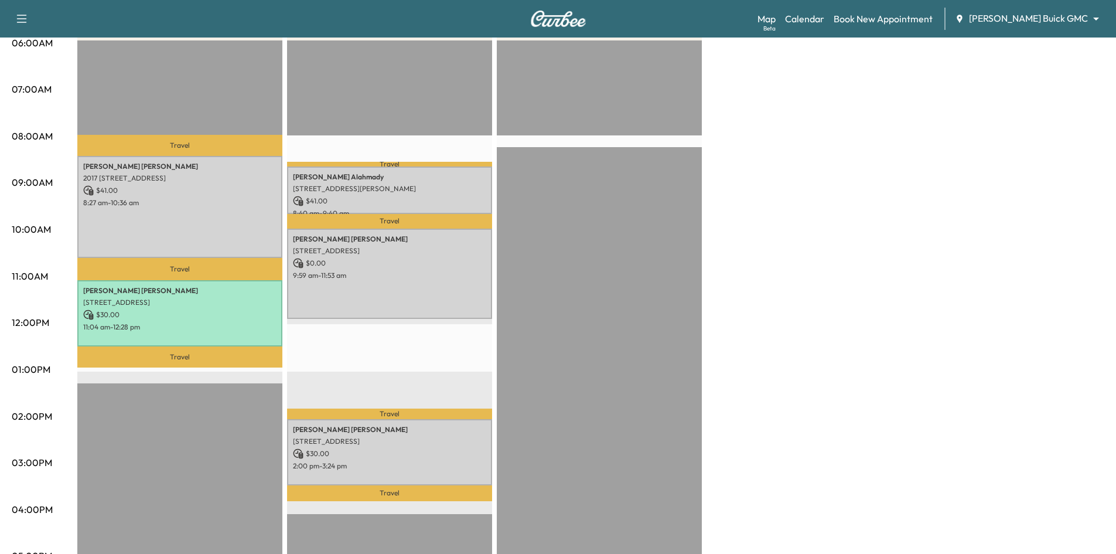
scroll to position [176, 0]
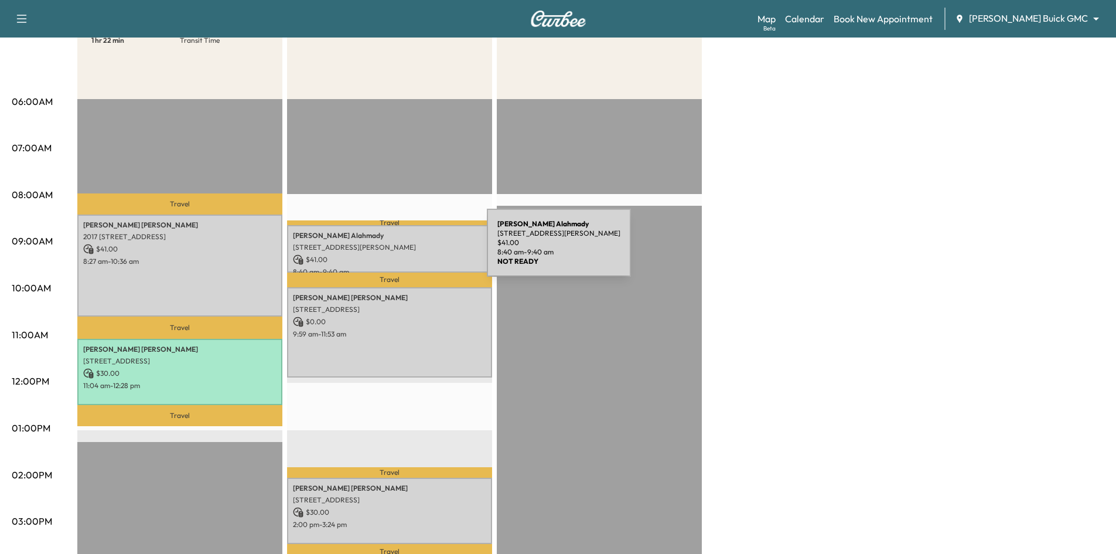
click at [399, 249] on p "[STREET_ADDRESS][PERSON_NAME]" at bounding box center [389, 247] width 193 height 9
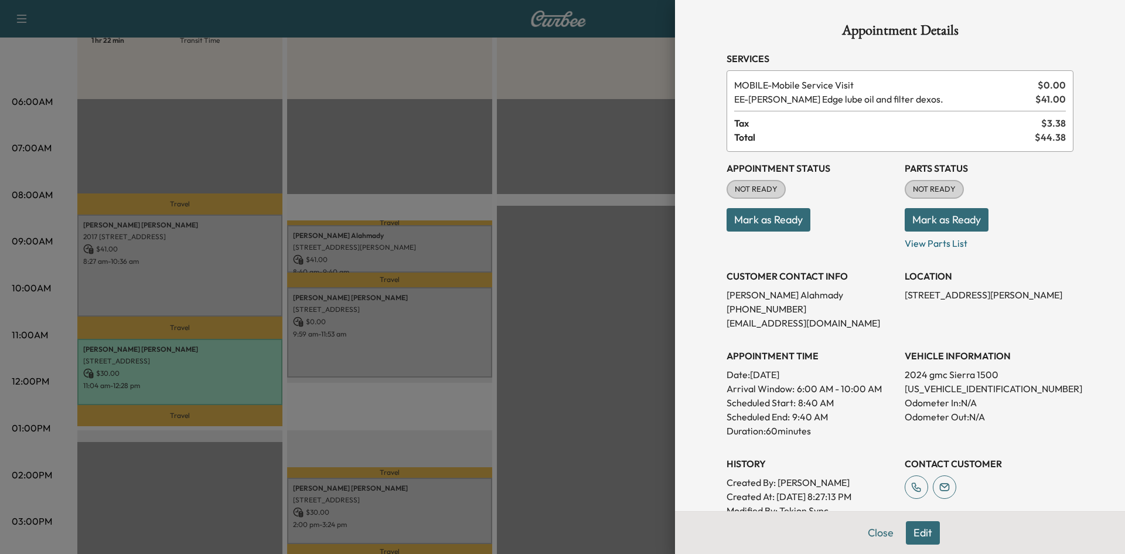
click at [535, 122] on div at bounding box center [562, 277] width 1125 height 554
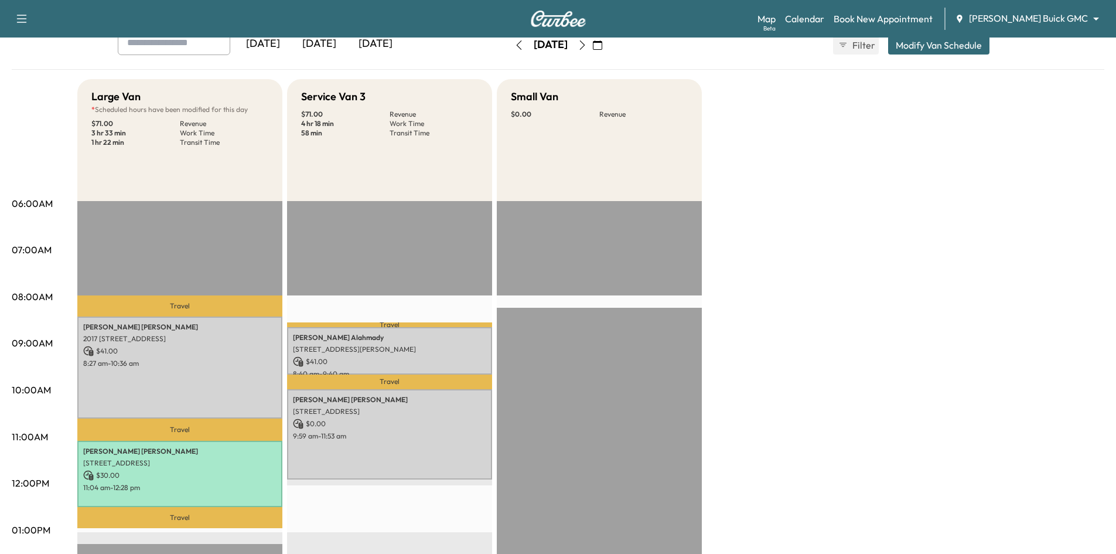
scroll to position [0, 0]
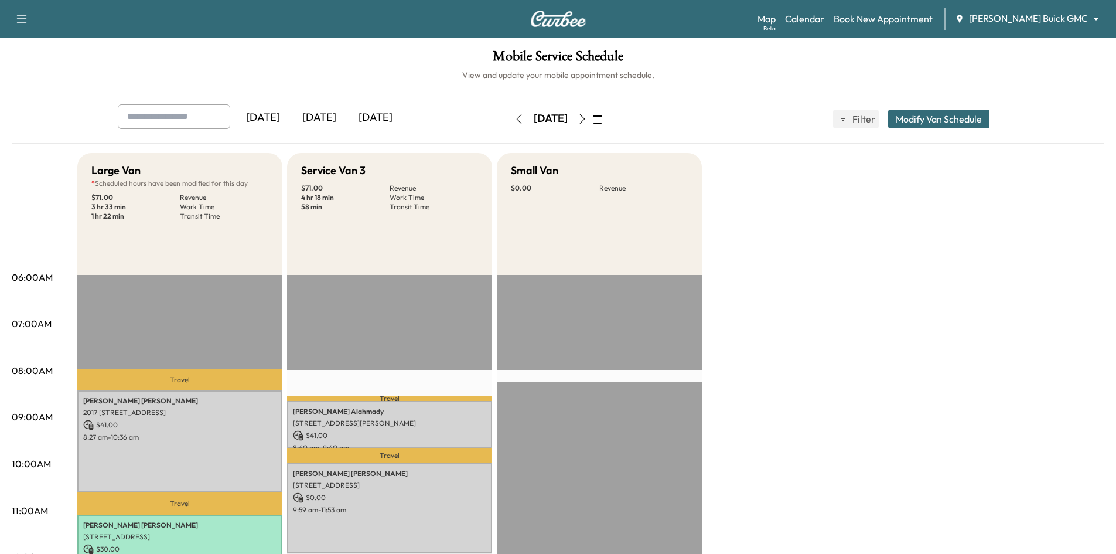
click at [602, 120] on icon "button" at bounding box center [597, 118] width 9 height 9
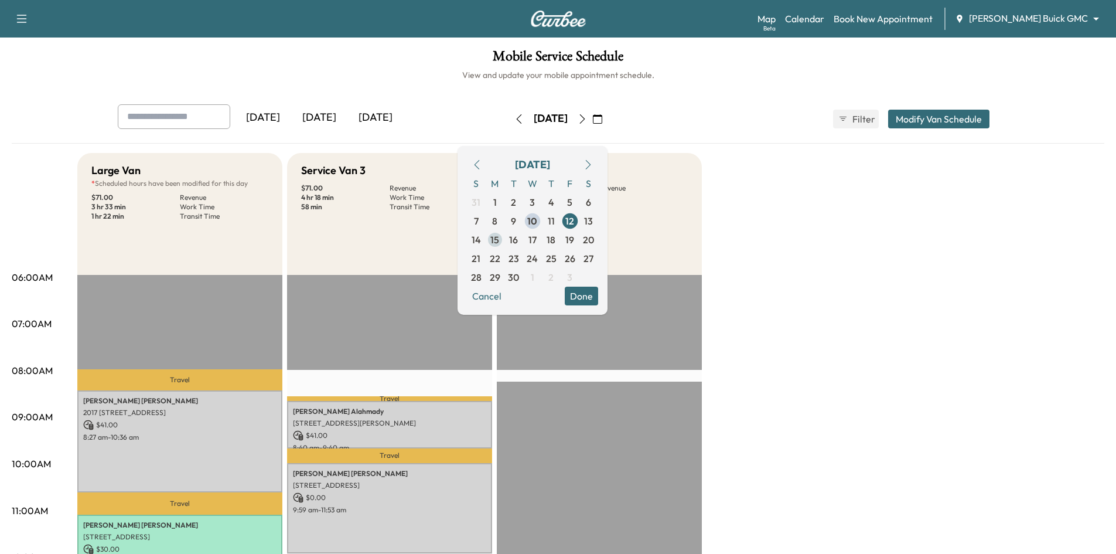
click at [499, 241] on span "15" at bounding box center [494, 240] width 9 height 14
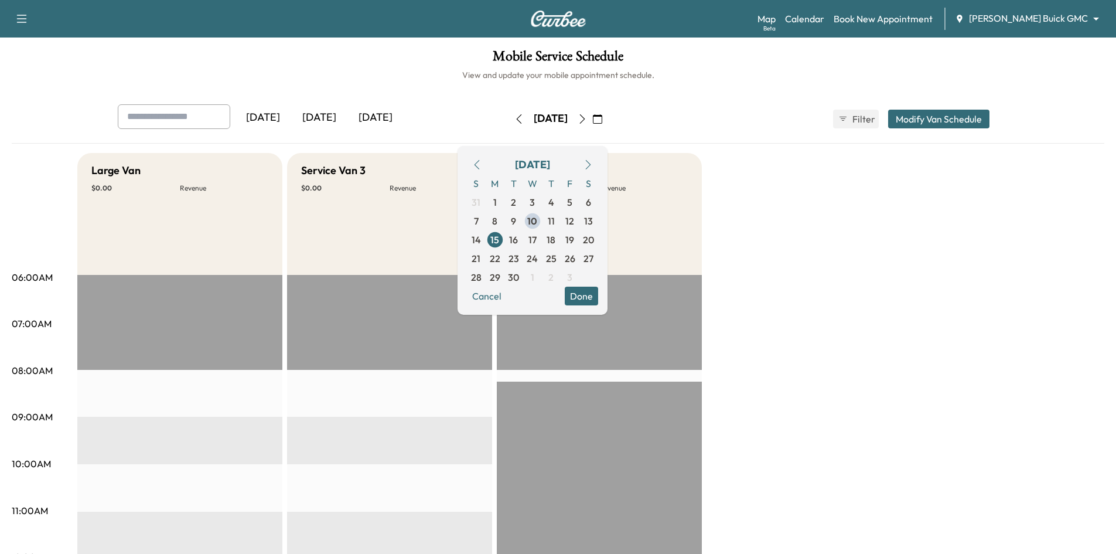
click at [385, 57] on h1 "Mobile Service Schedule" at bounding box center [558, 59] width 1093 height 20
click at [598, 303] on button "Done" at bounding box center [581, 295] width 33 height 19
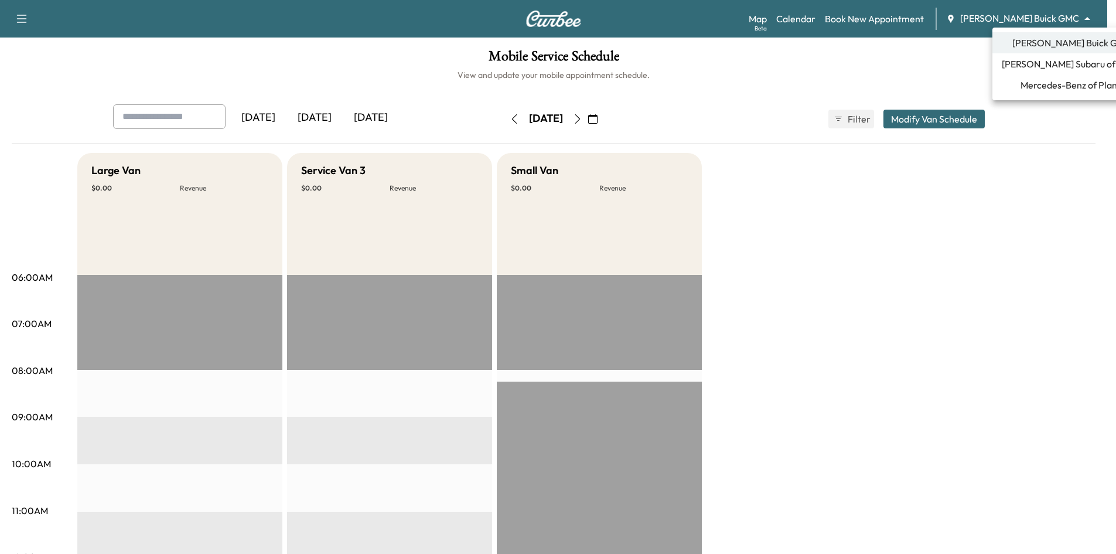
click at [1061, 16] on body "Support Log Out Map Beta Calendar Book New Appointment [PERSON_NAME] Buick GMC …" at bounding box center [558, 277] width 1116 height 554
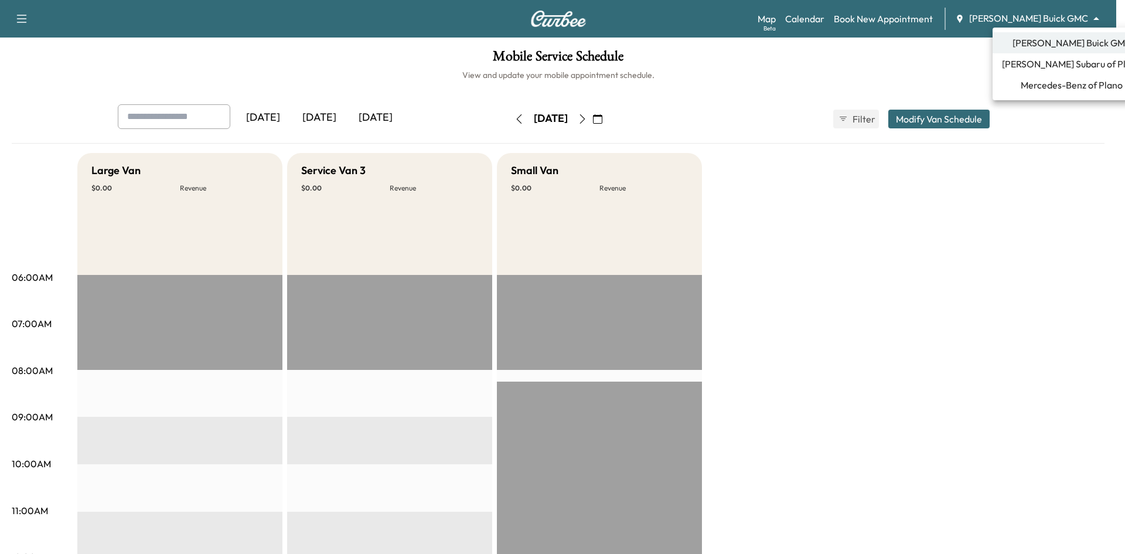
click at [1043, 64] on span "[PERSON_NAME] Subaru of Plano" at bounding box center [1071, 64] width 139 height 14
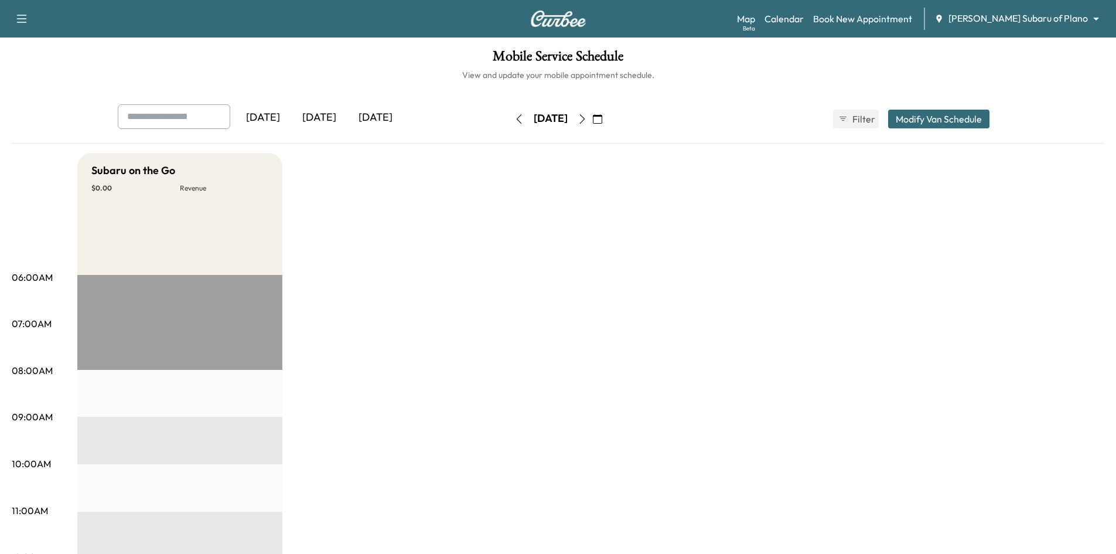
click at [18, 17] on icon "button" at bounding box center [22, 19] width 14 height 14
click at [37, 73] on button "Log Out" at bounding box center [41, 66] width 44 height 19
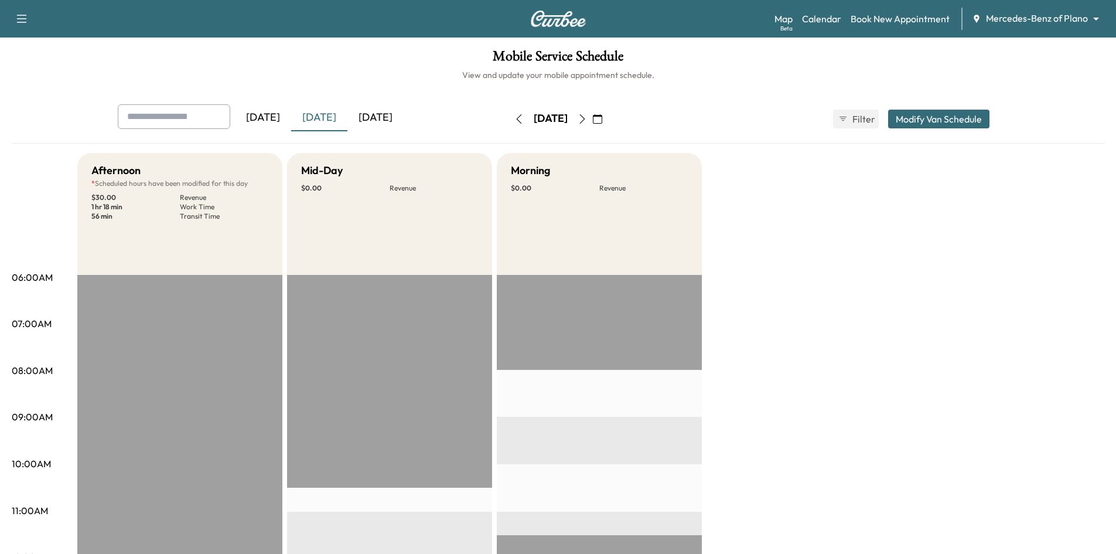
click at [384, 115] on div "[DATE]" at bounding box center [375, 117] width 56 height 27
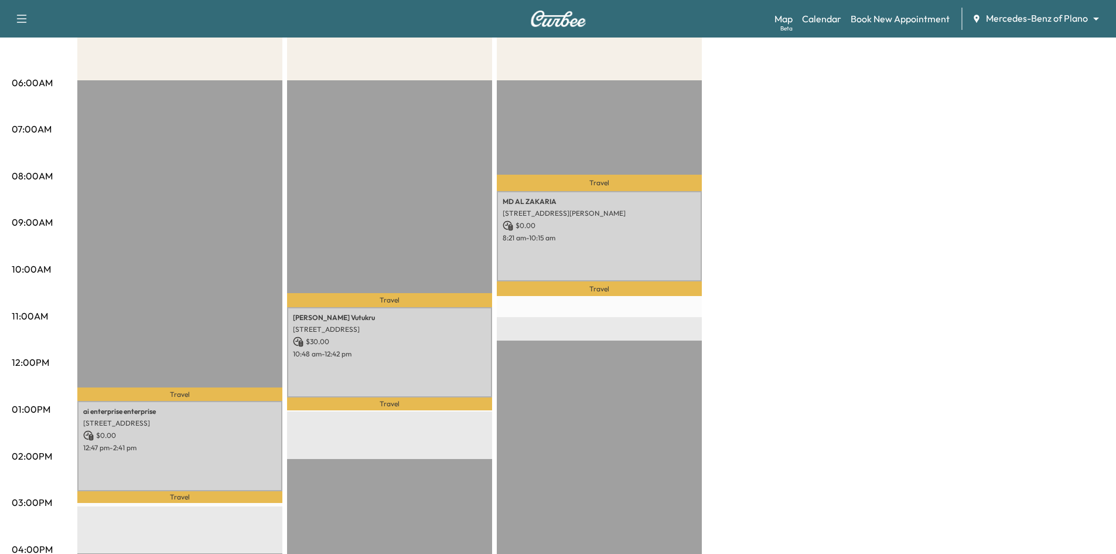
scroll to position [117, 0]
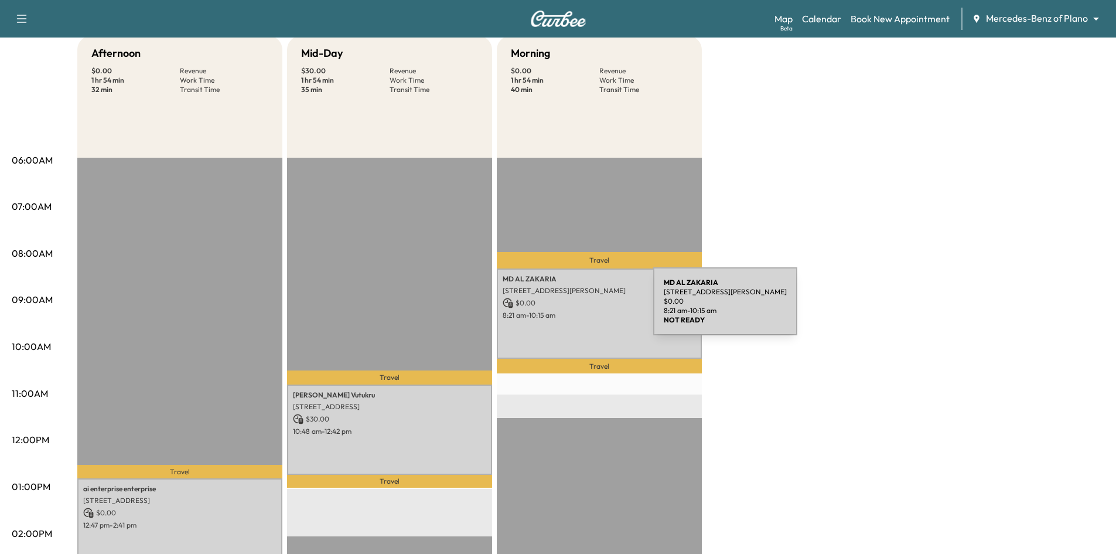
drag, startPoint x: 565, startPoint y: 308, endPoint x: 569, endPoint y: 302, distance: 7.2
click at [569, 302] on div "MD AL ZAKARIA 11656 Alejandra Ln, Frisco, TX 75035, USA $ 0.00 8:21 am - 10:15 …" at bounding box center [599, 313] width 205 height 90
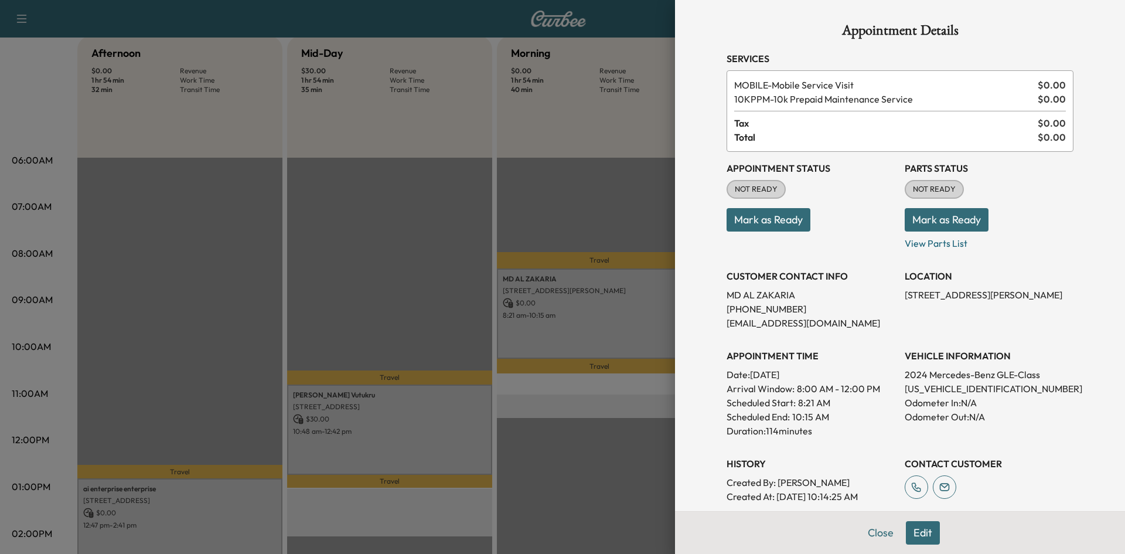
click at [595, 199] on div at bounding box center [562, 277] width 1125 height 554
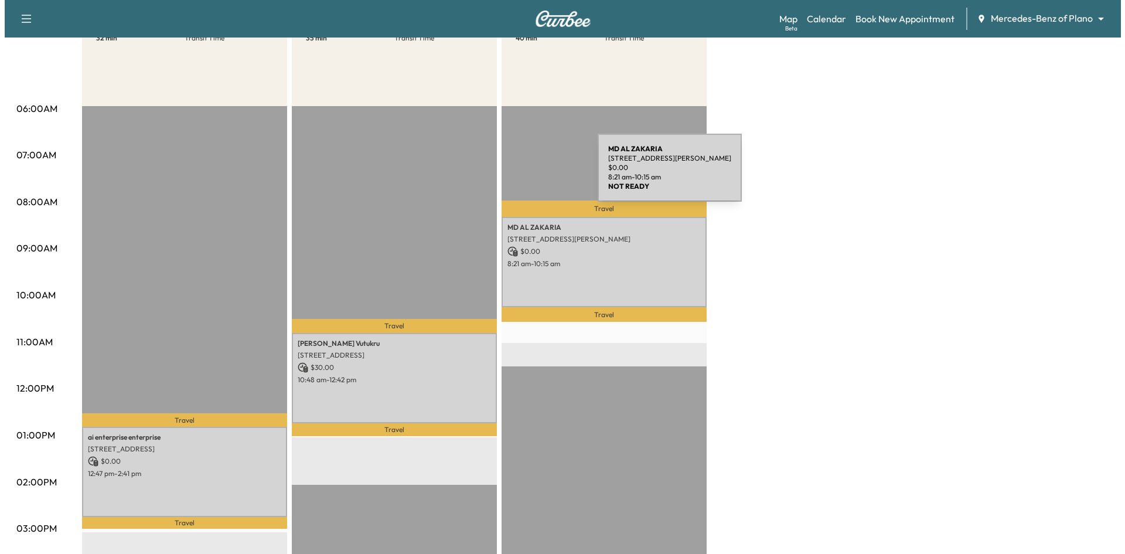
scroll to position [0, 0]
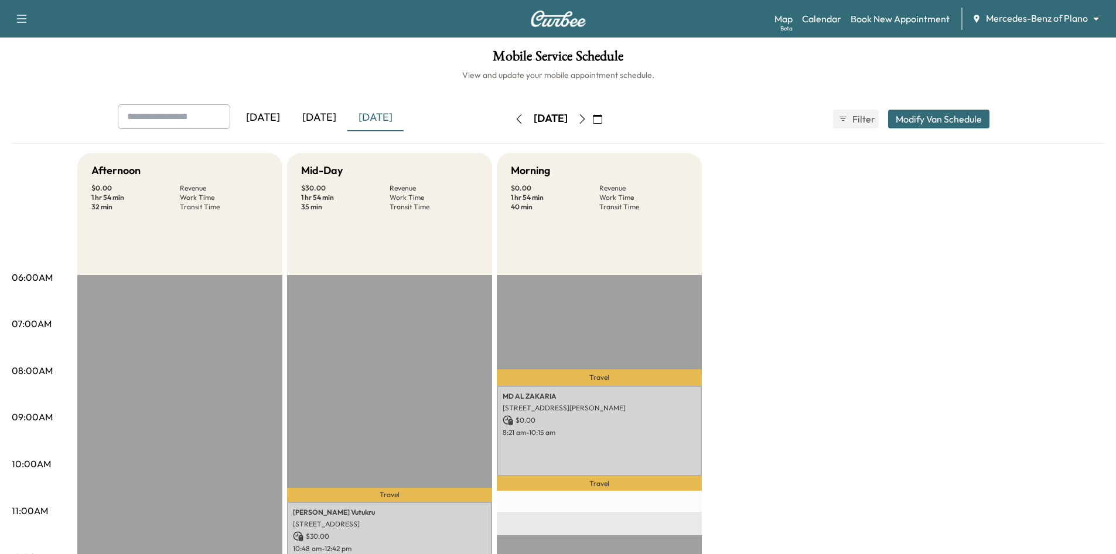
click at [923, 121] on button "Modify Van Schedule" at bounding box center [938, 119] width 101 height 19
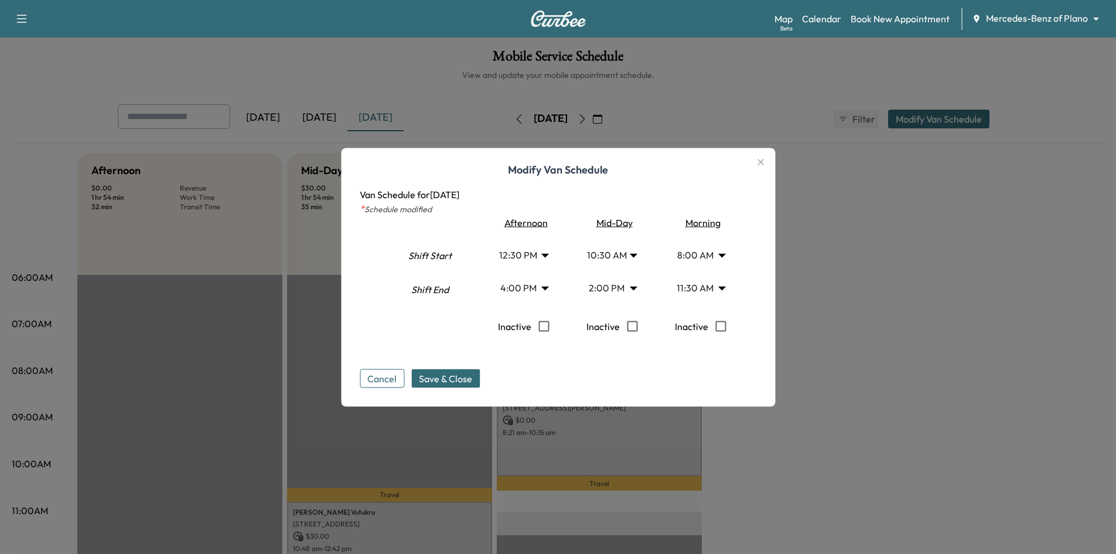
click at [608, 286] on body "Support Log Out Map Beta Calendar Book New Appointment Mercedes-Benz of Plano *…" at bounding box center [558, 277] width 1116 height 554
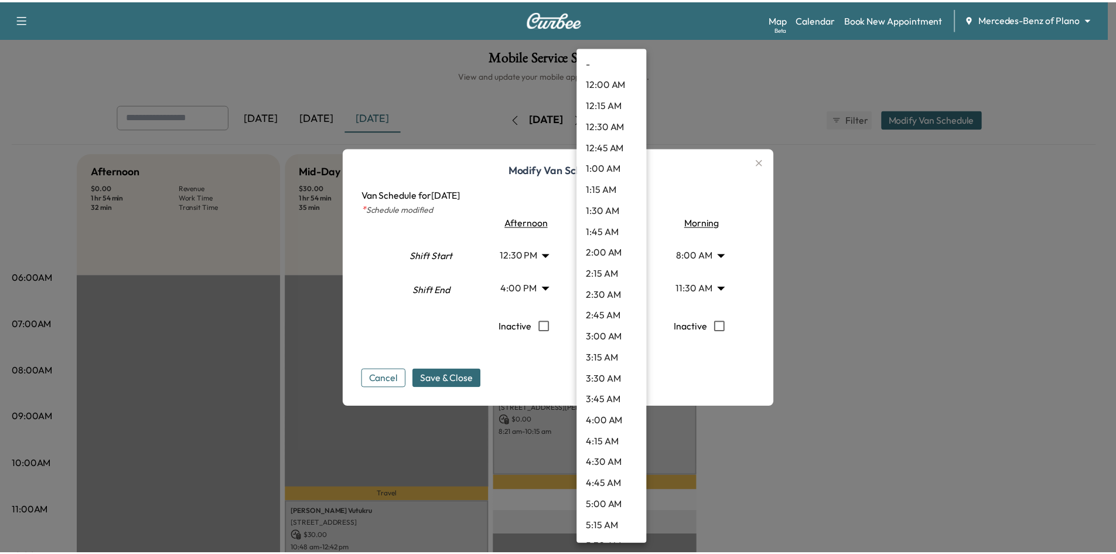
scroll to position [969, 0]
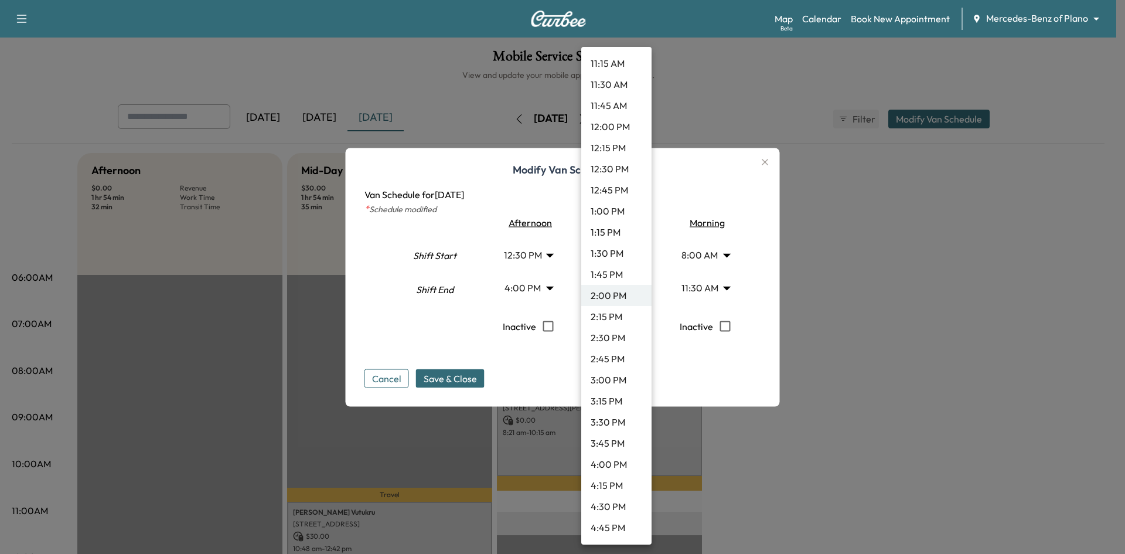
click at [617, 384] on li "3:00 PM" at bounding box center [616, 379] width 70 height 21
type input "**"
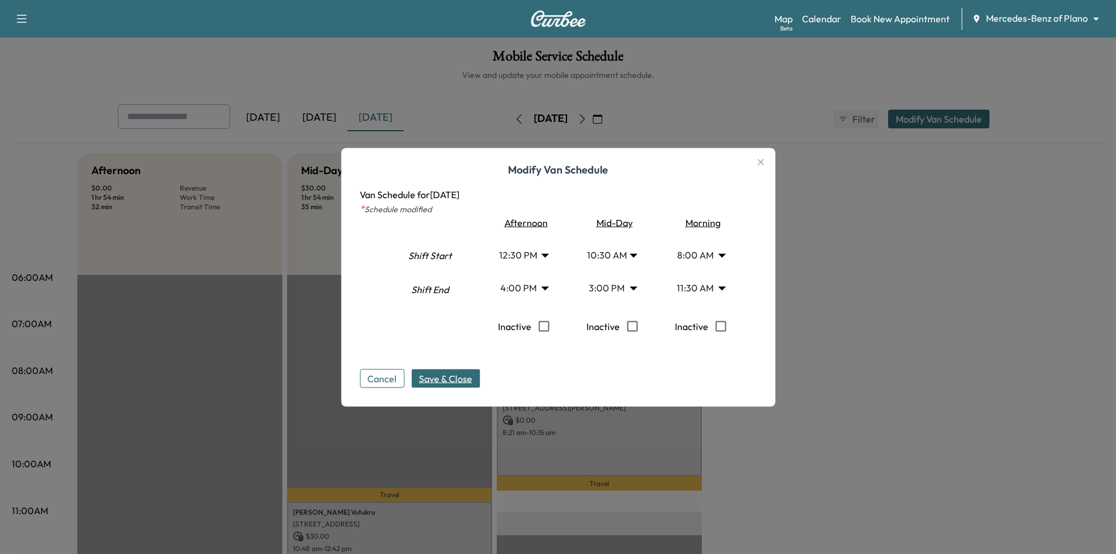
click at [467, 381] on span "Save & Close" at bounding box center [445, 378] width 53 height 14
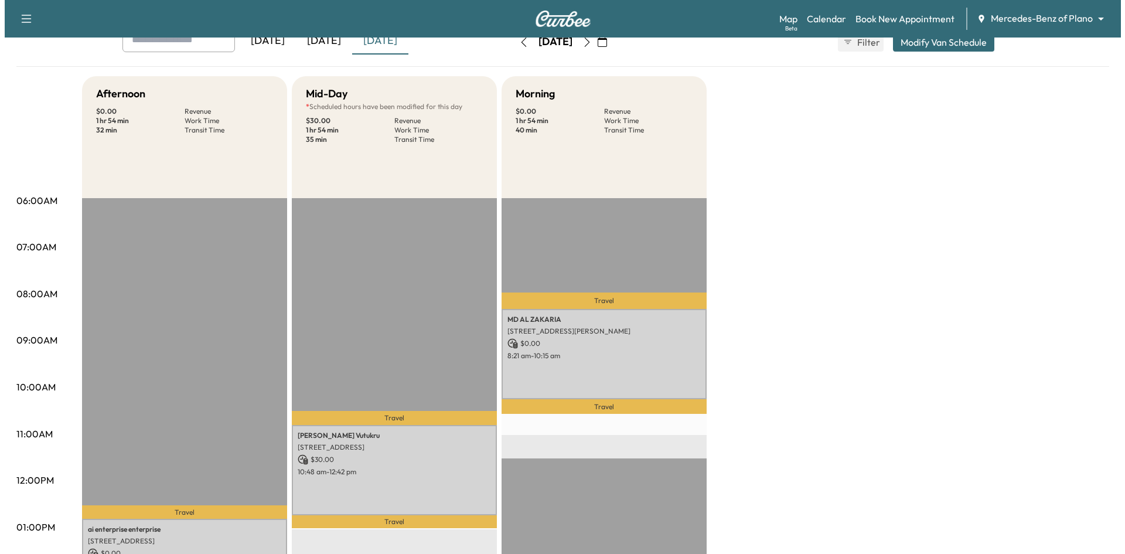
scroll to position [0, 0]
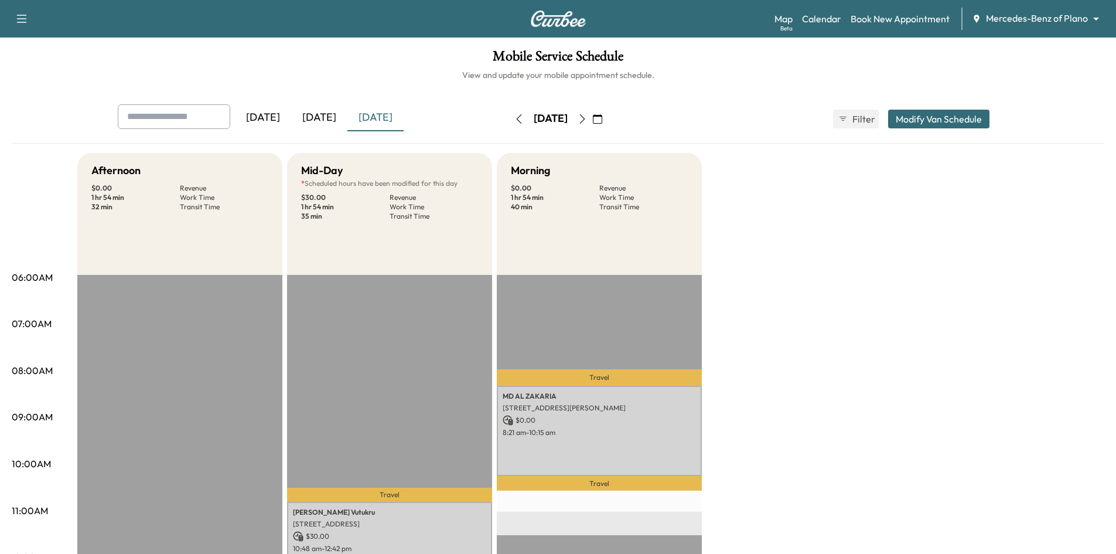
click at [924, 122] on button "Modify Van Schedule" at bounding box center [938, 119] width 101 height 19
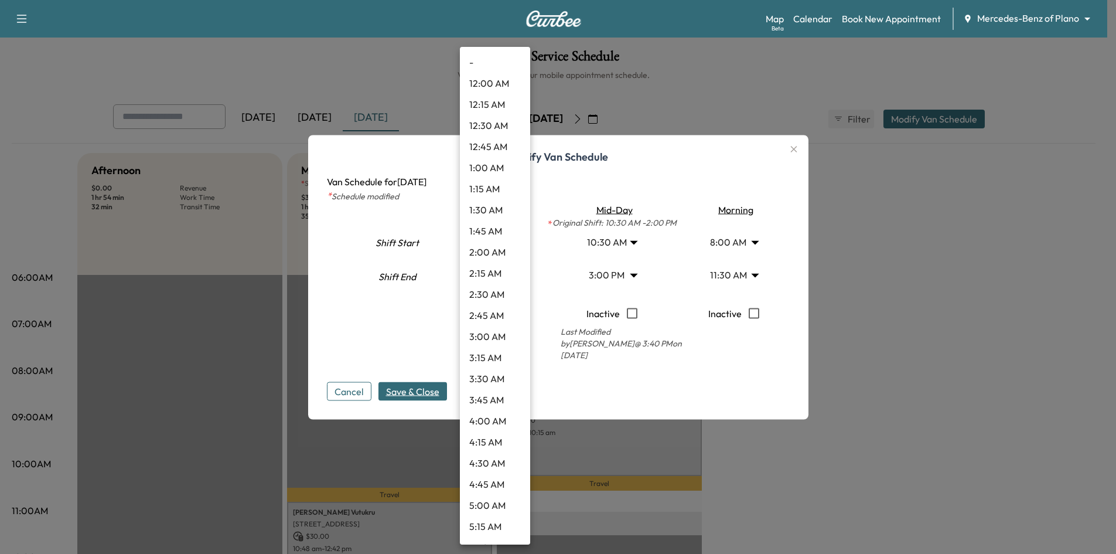
click at [496, 281] on body "Support Log Out Map Beta Calendar Book New Appointment Mercedes-Benz of Plano *…" at bounding box center [558, 277] width 1116 height 554
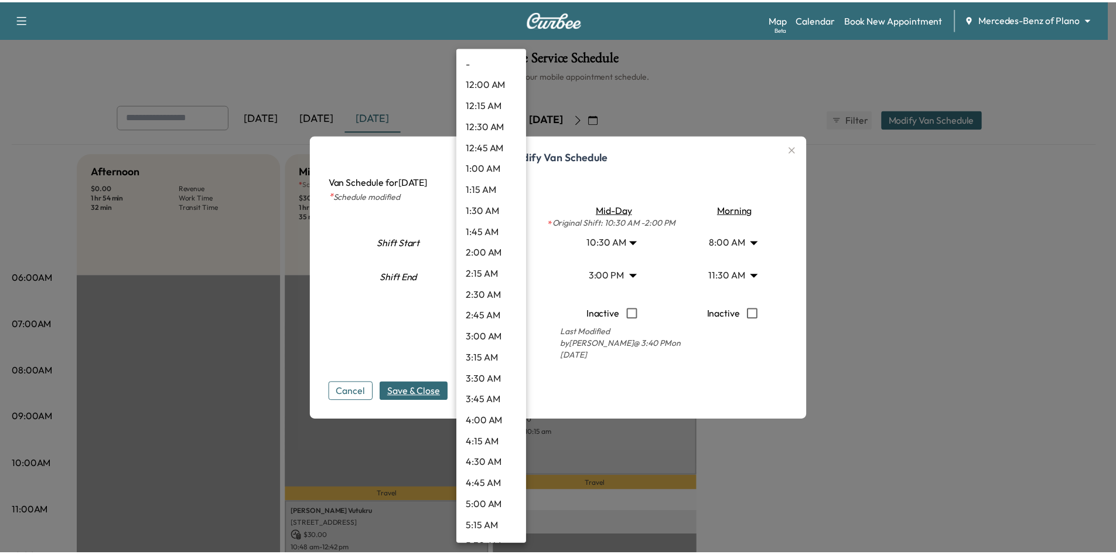
scroll to position [1138, 0]
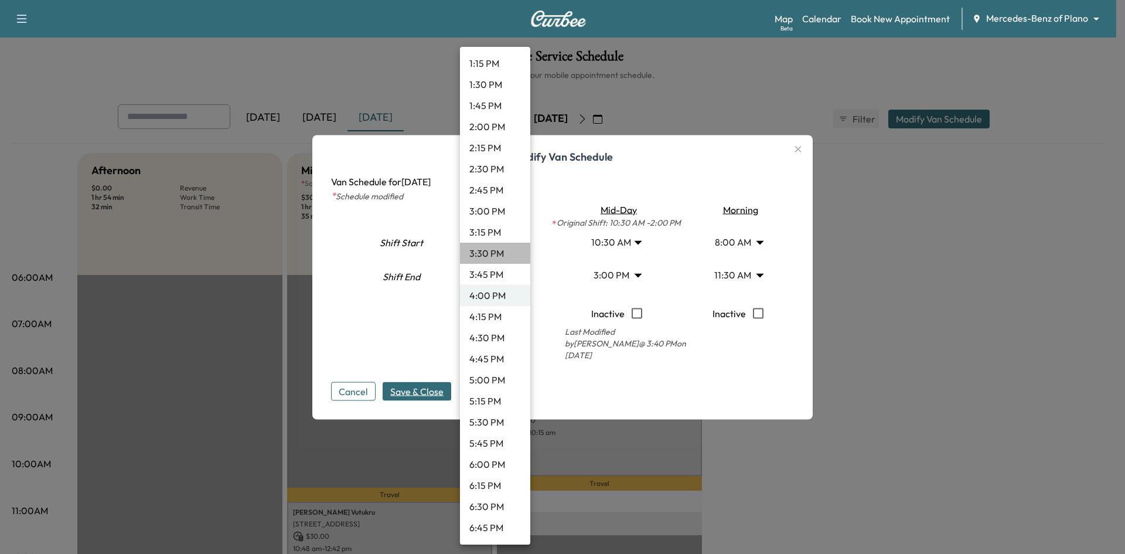
click at [501, 251] on li "3:30 PM" at bounding box center [495, 253] width 70 height 21
type input "****"
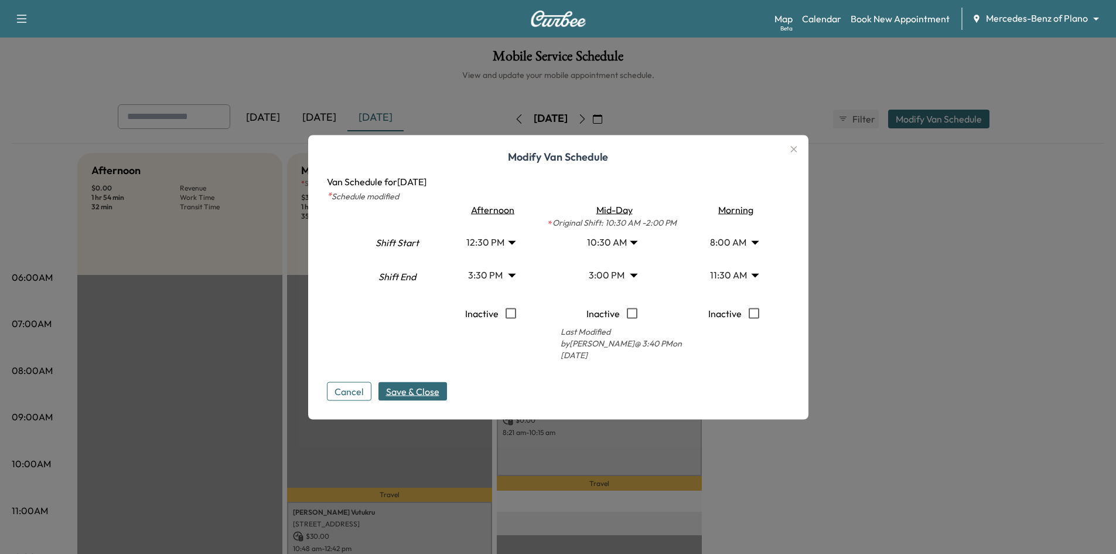
click at [421, 384] on span "Save & Close" at bounding box center [412, 391] width 53 height 14
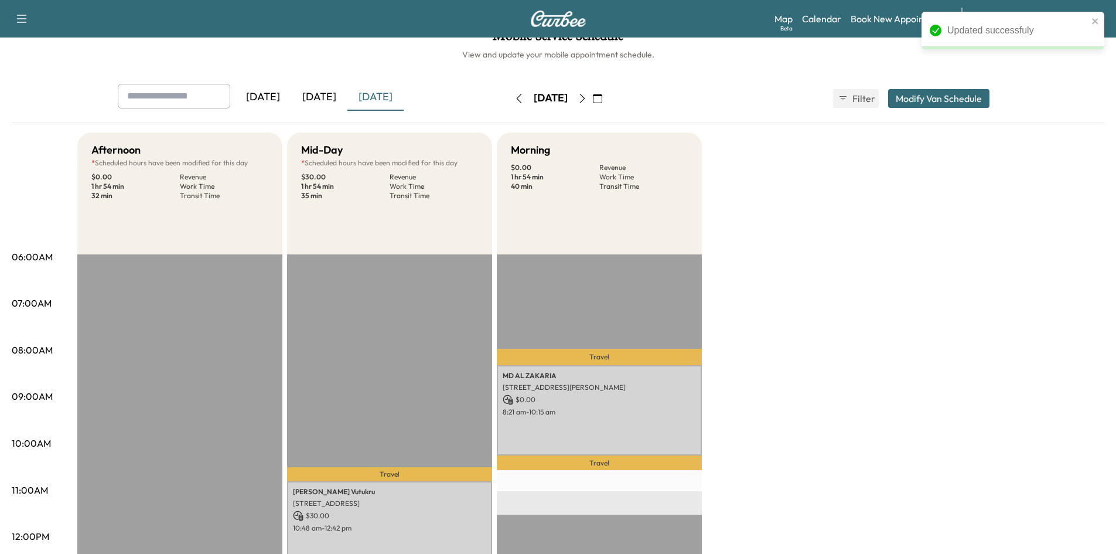
scroll to position [0, 0]
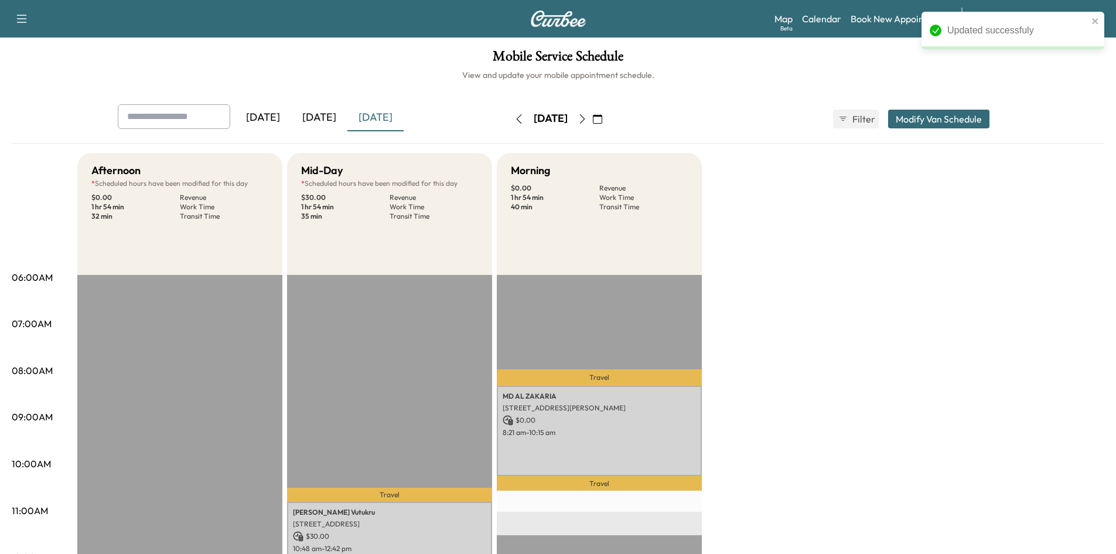
click at [313, 115] on div "[DATE]" at bounding box center [319, 117] width 56 height 27
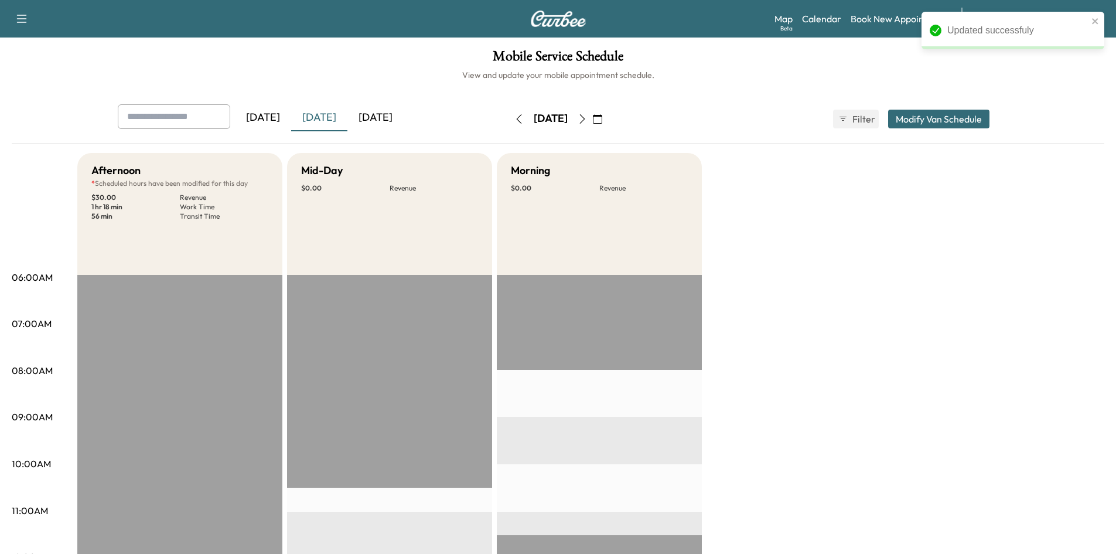
click at [376, 118] on div "[DATE]" at bounding box center [375, 117] width 56 height 27
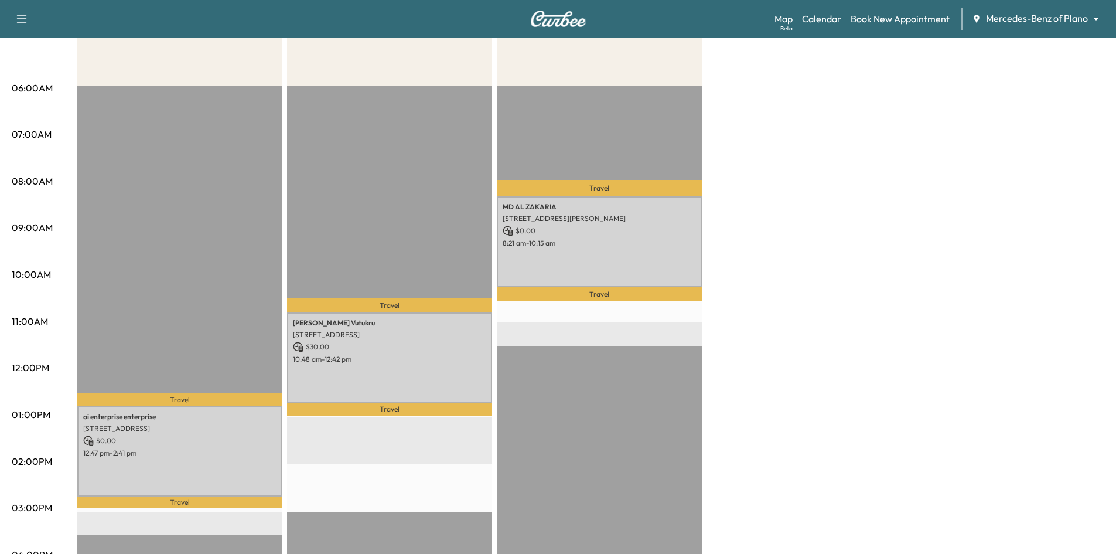
scroll to position [234, 0]
